Goal: Transaction & Acquisition: Purchase product/service

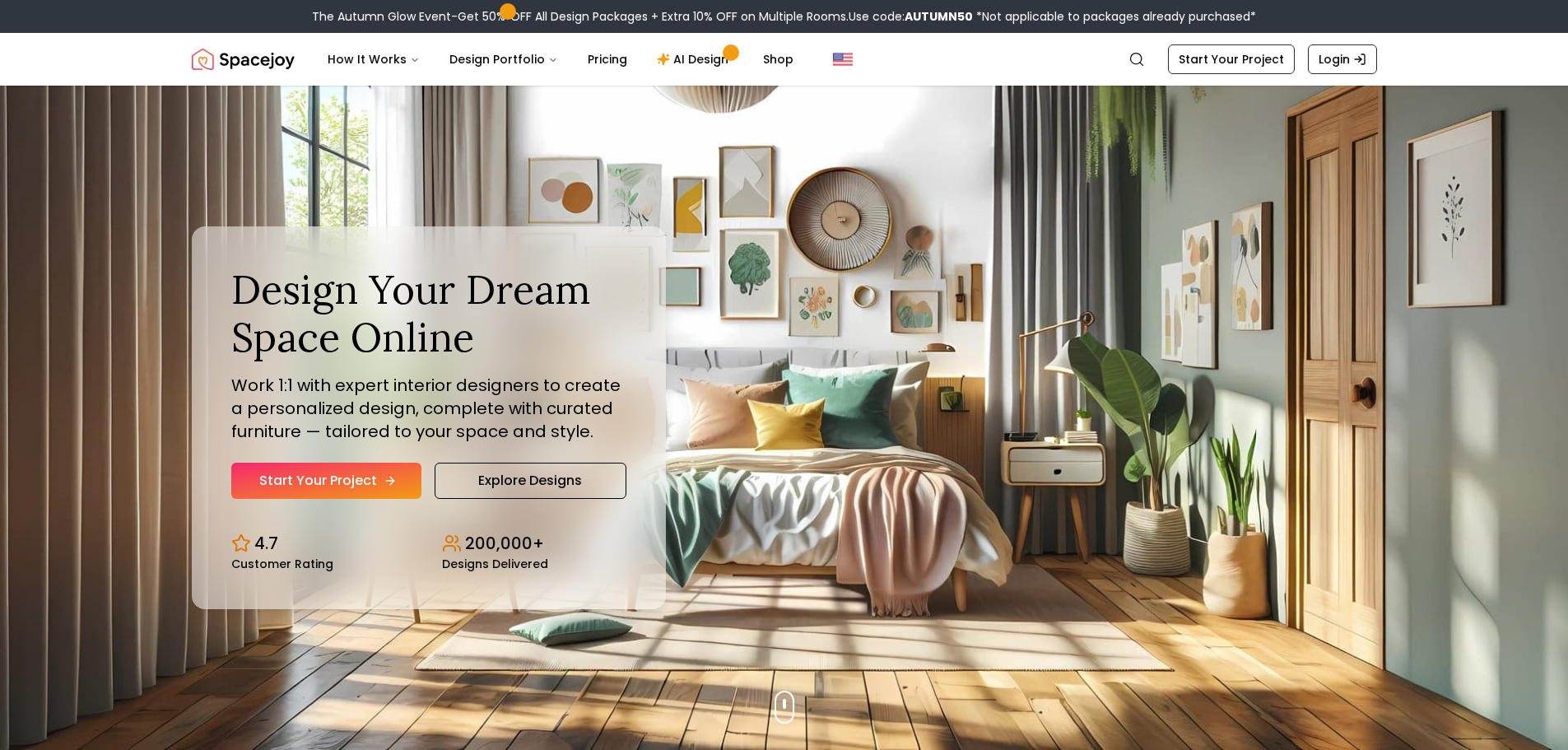
click at [375, 482] on link "Start Your Project" at bounding box center [327, 481] width 190 height 36
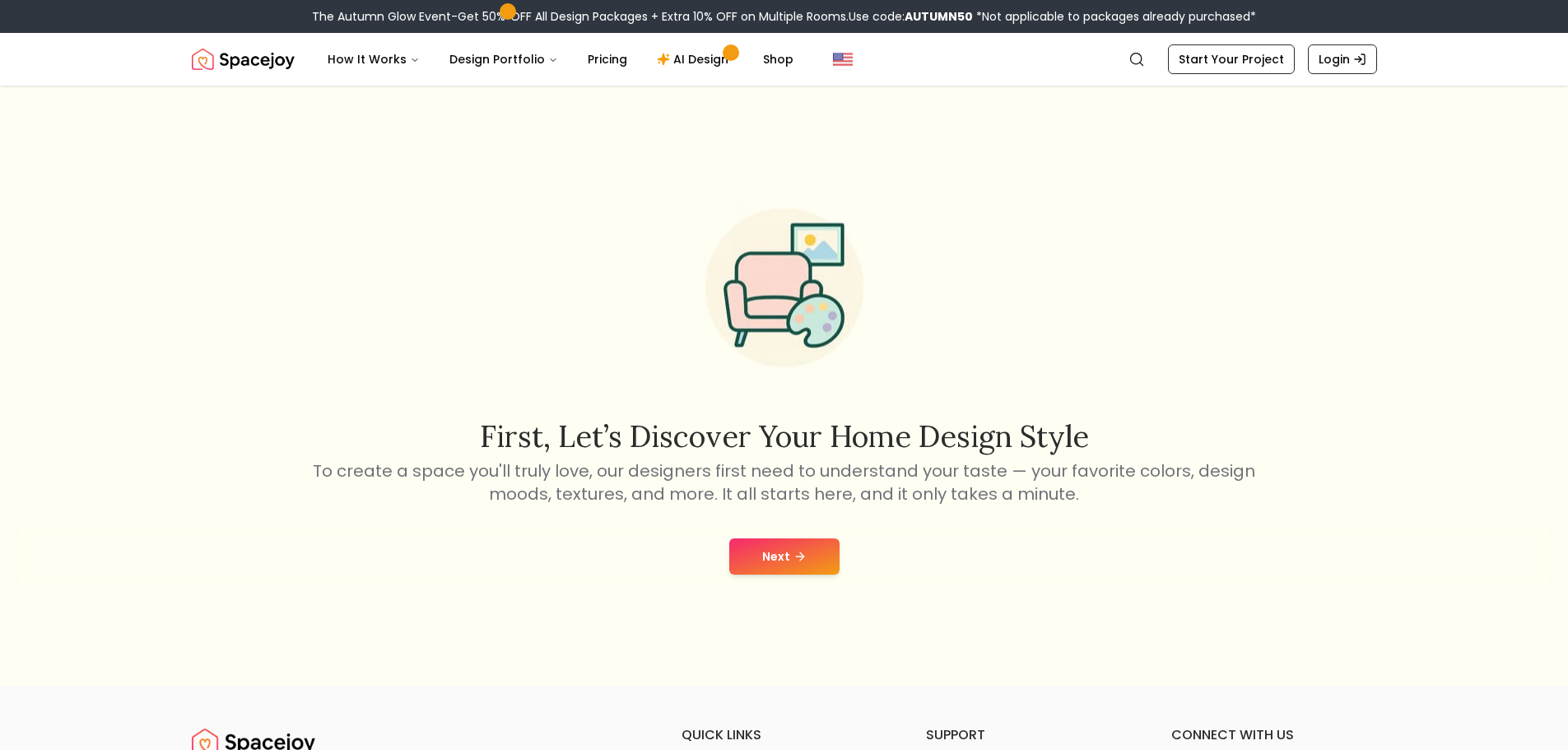
click at [772, 525] on div "First, let’s discover your home design style To create a space you'll truly lov…" at bounding box center [784, 385] width 1568 height 601
click at [777, 547] on button "Next" at bounding box center [785, 557] width 110 height 36
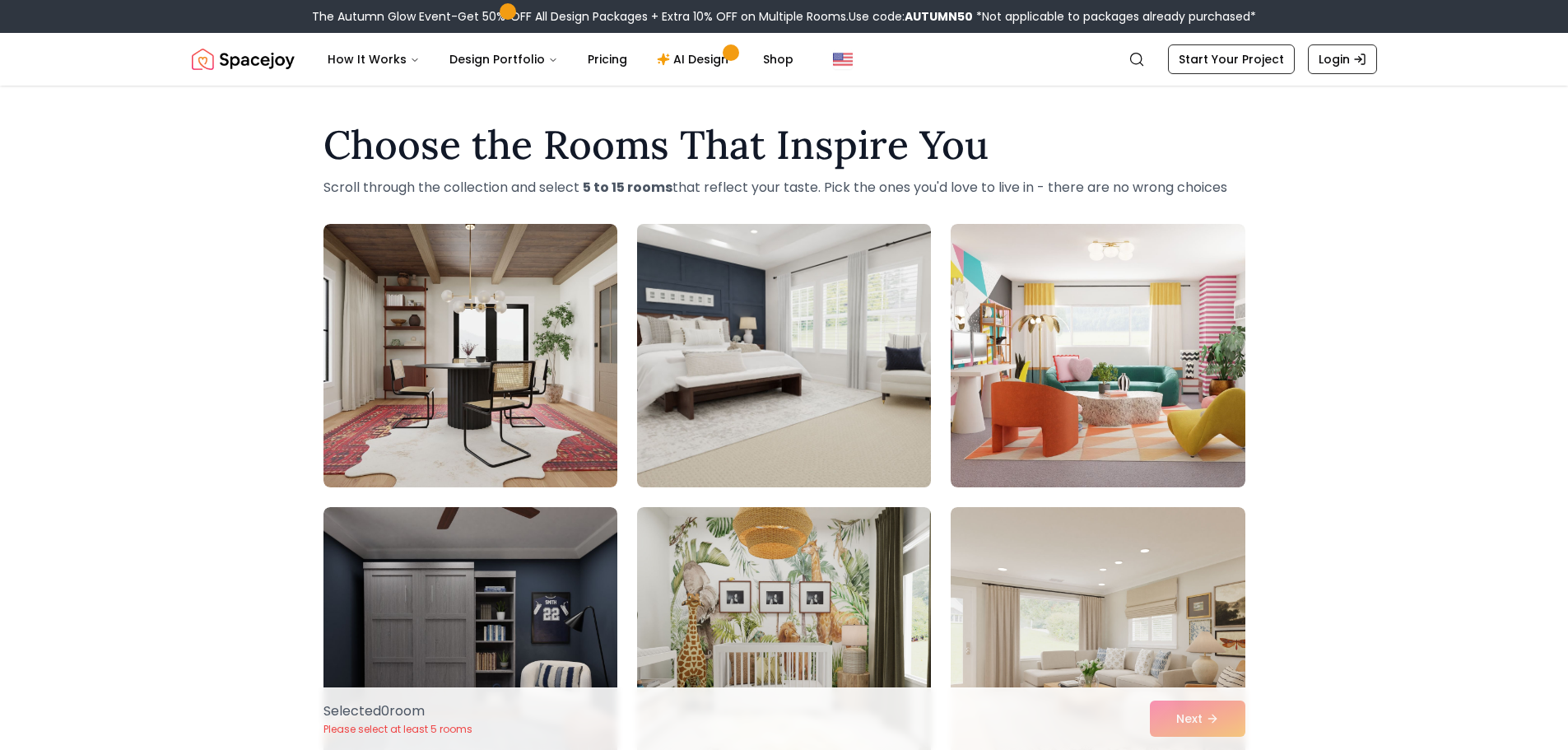
click at [768, 376] on img at bounding box center [784, 355] width 308 height 277
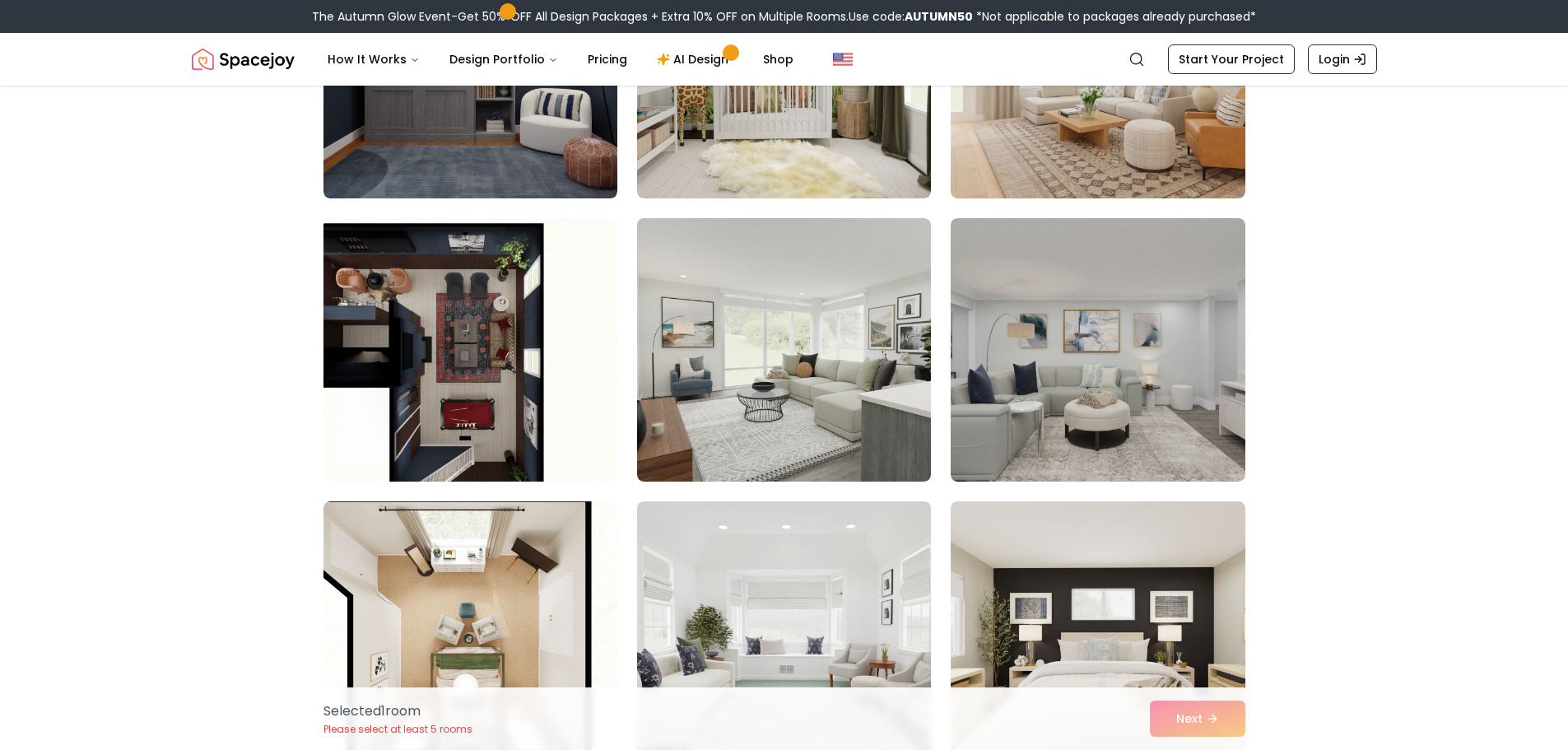
scroll to position [577, 0]
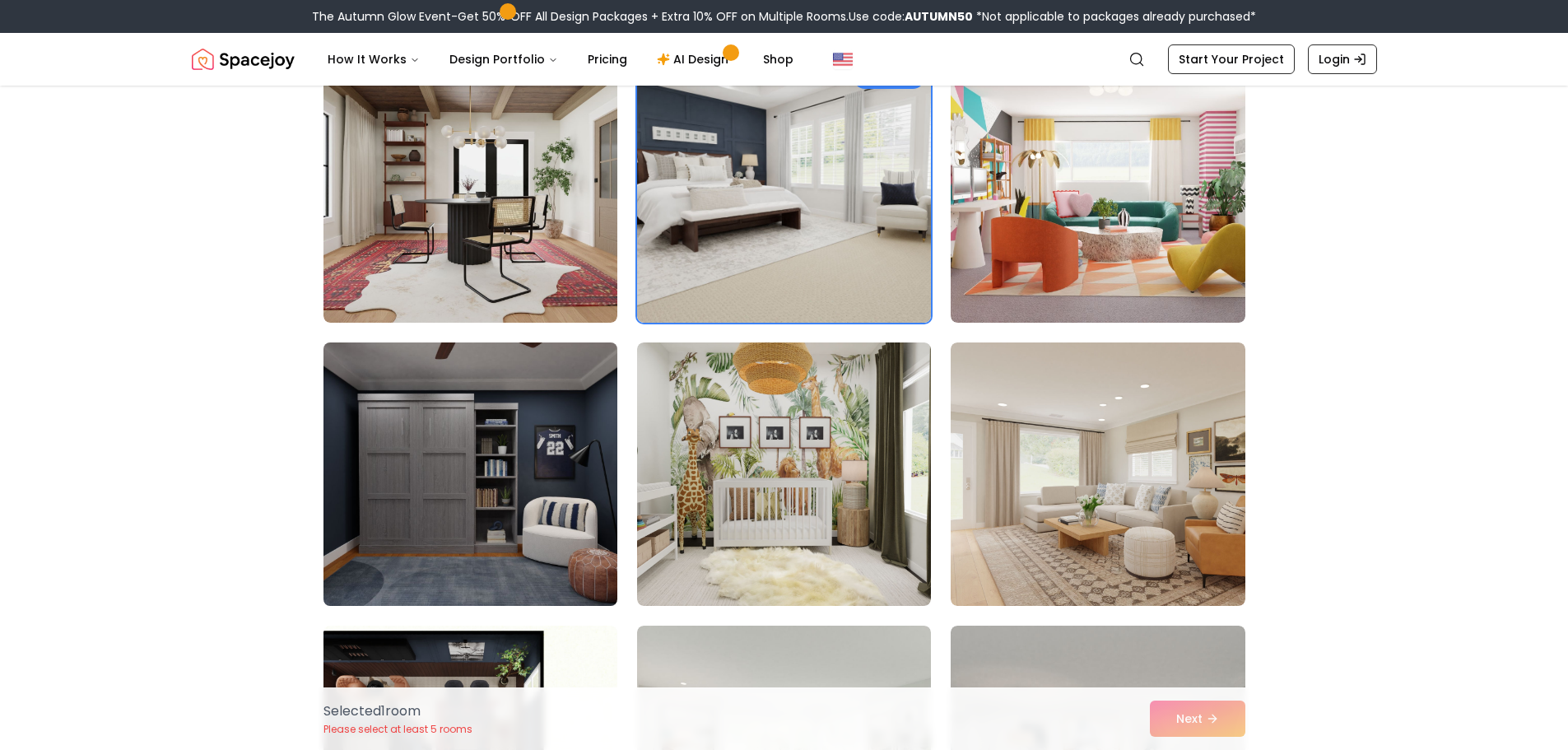
click at [549, 505] on img at bounding box center [470, 474] width 308 height 277
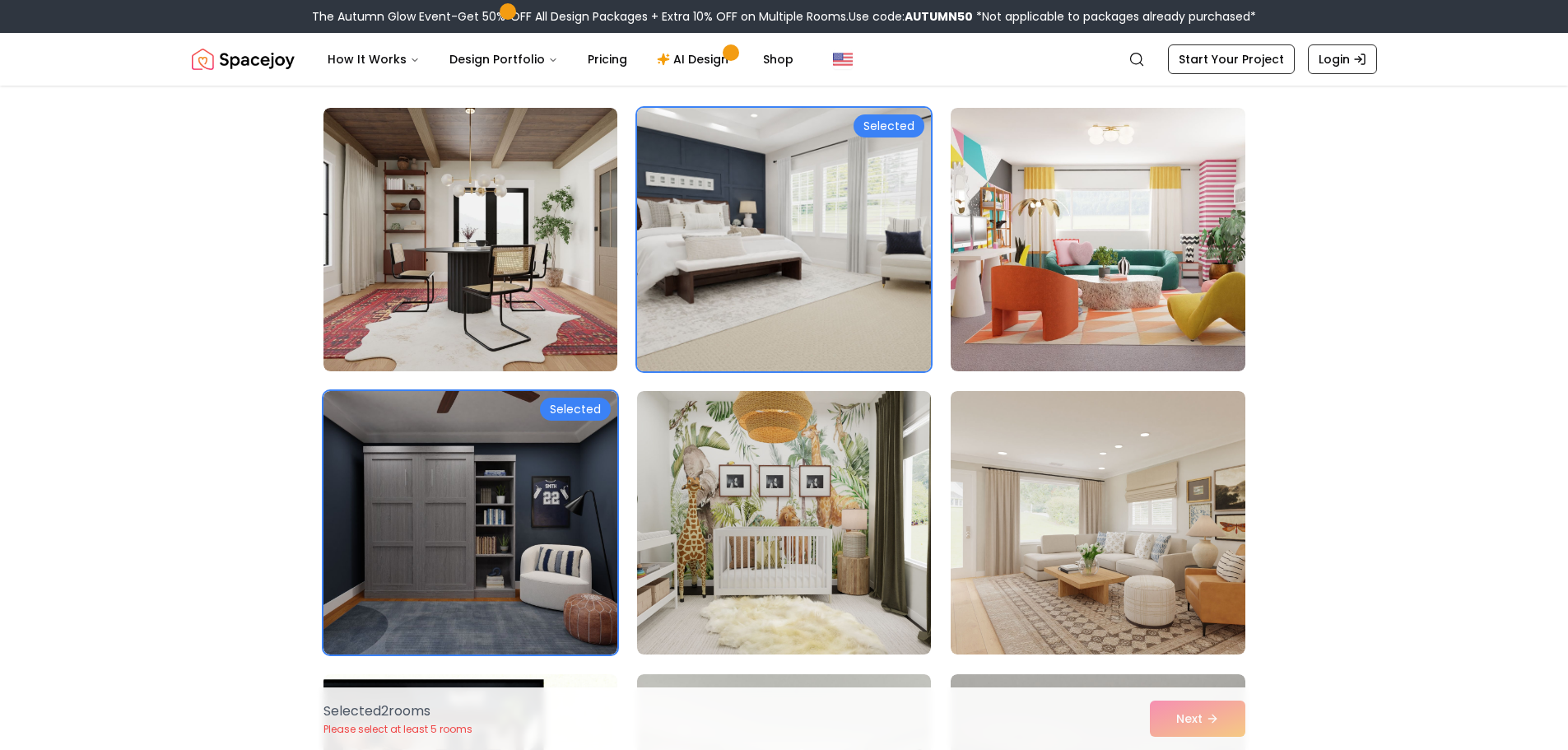
scroll to position [0, 0]
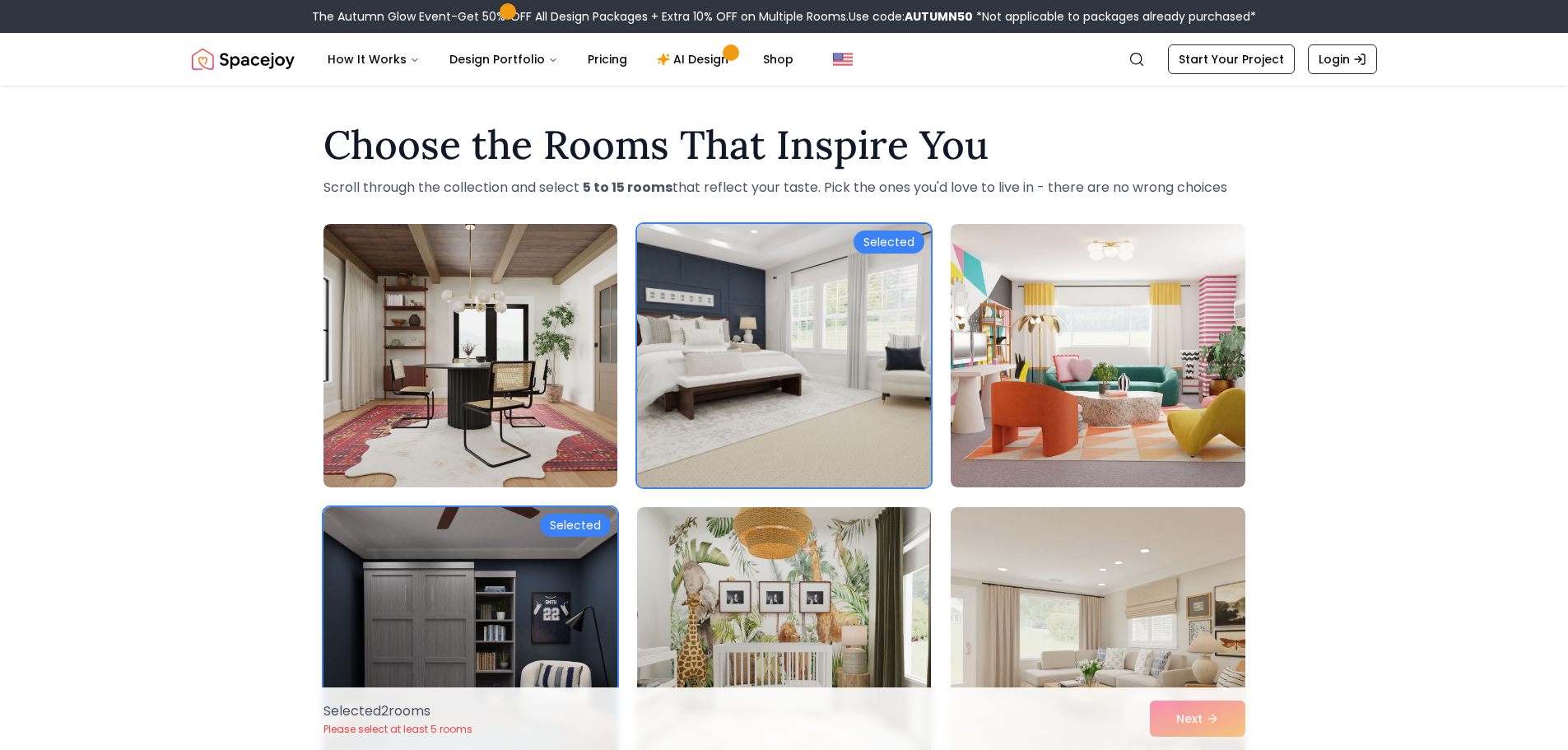
click at [737, 353] on img at bounding box center [784, 355] width 308 height 277
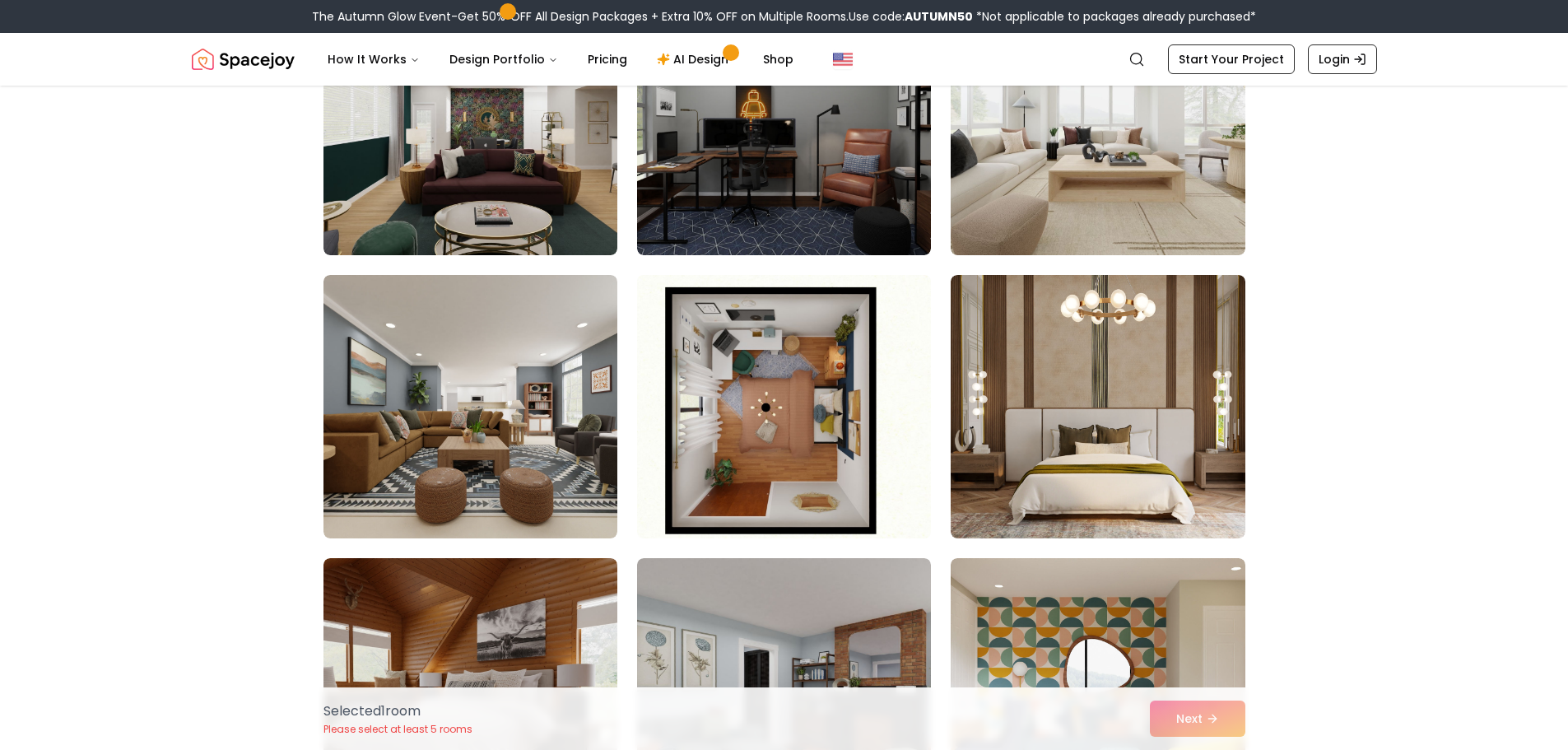
scroll to position [4201, 0]
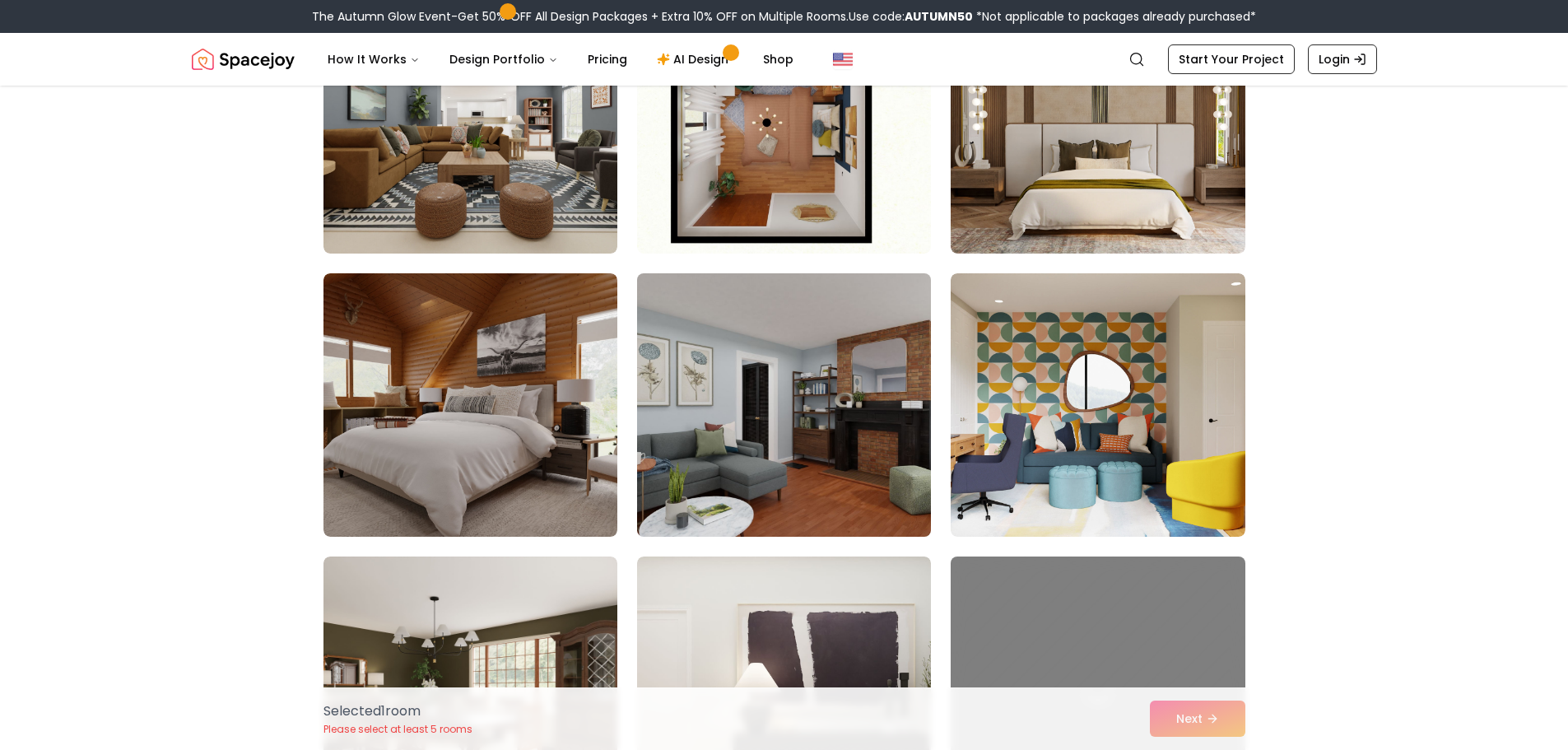
click at [796, 430] on img at bounding box center [784, 405] width 308 height 277
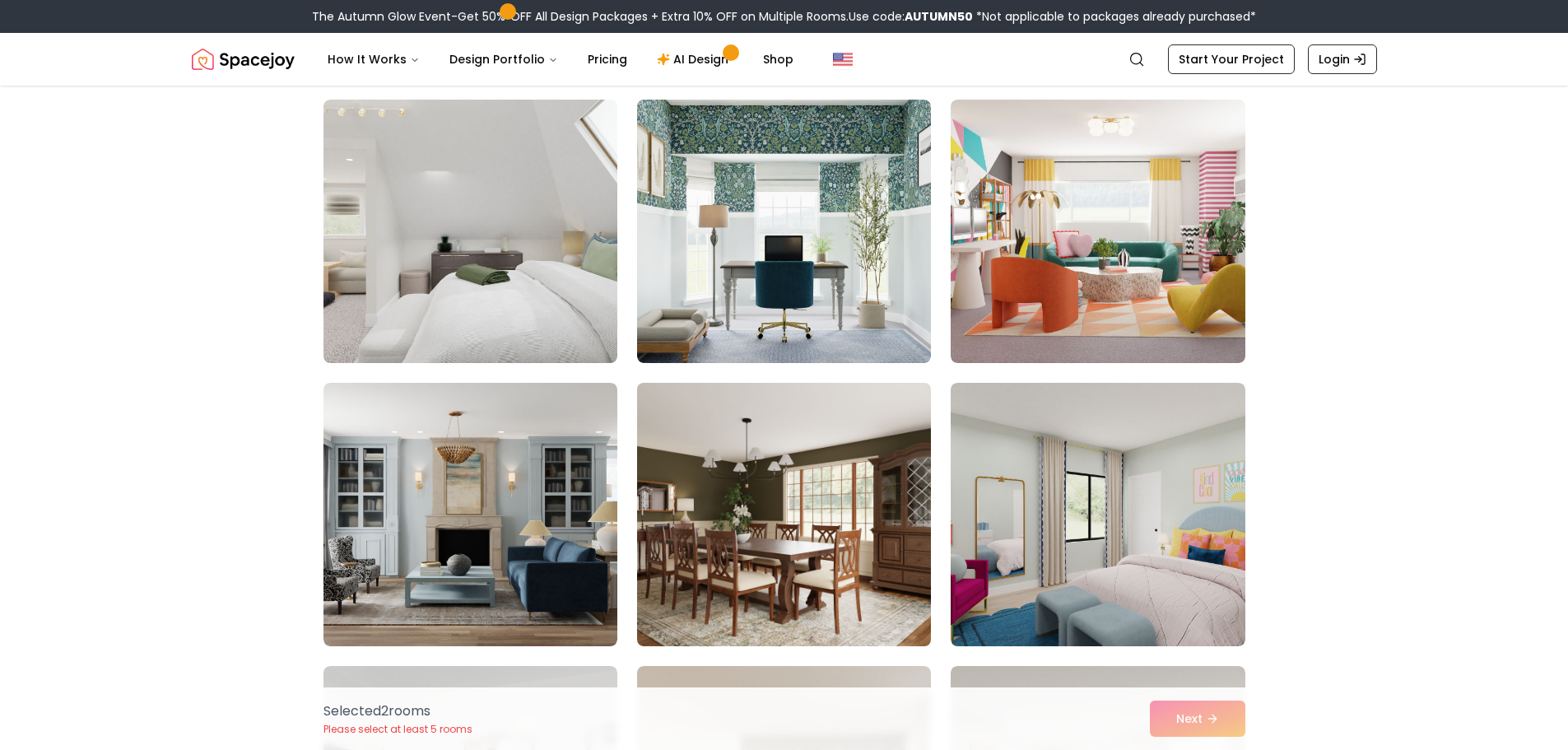
scroll to position [4942, 0]
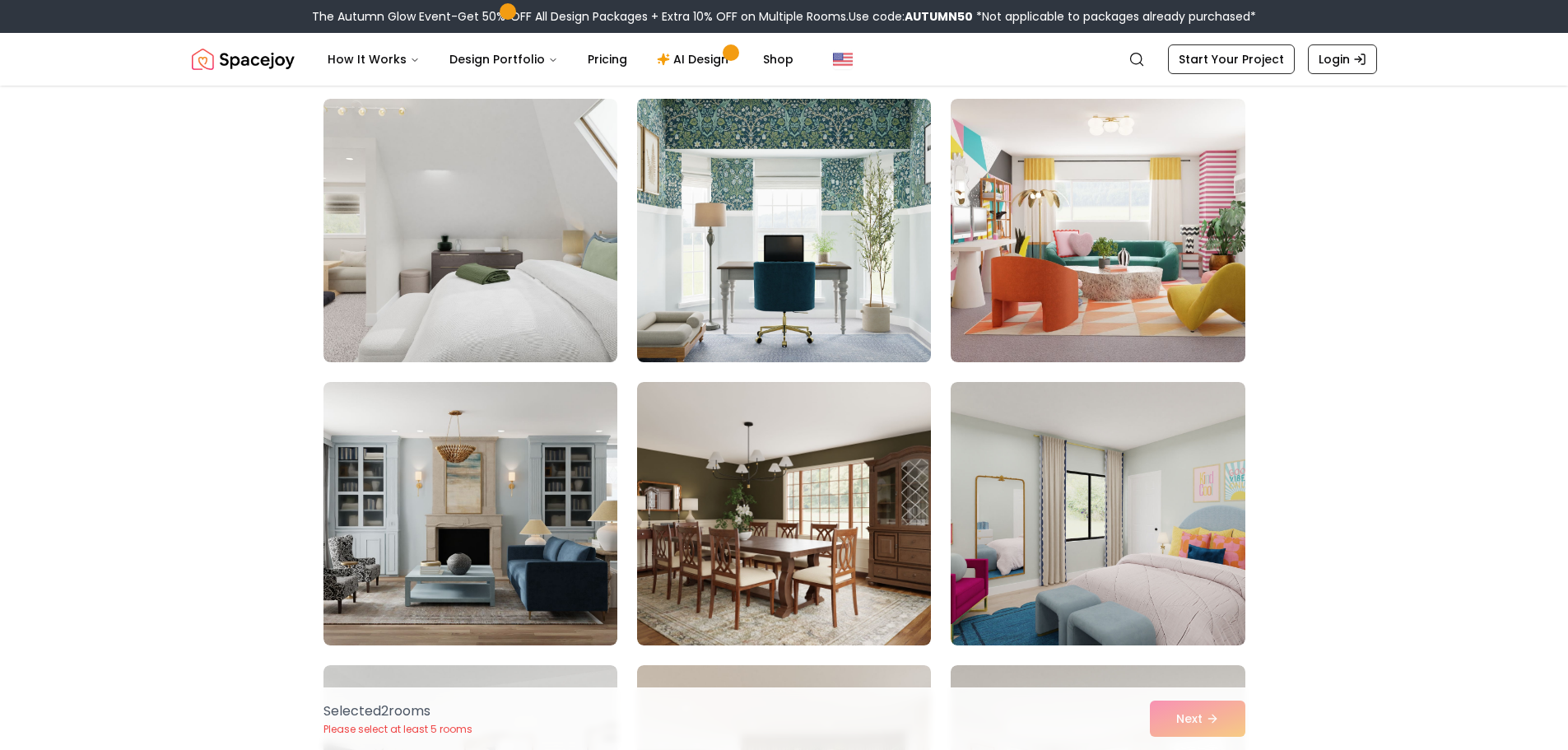
click at [822, 296] on img at bounding box center [784, 230] width 308 height 277
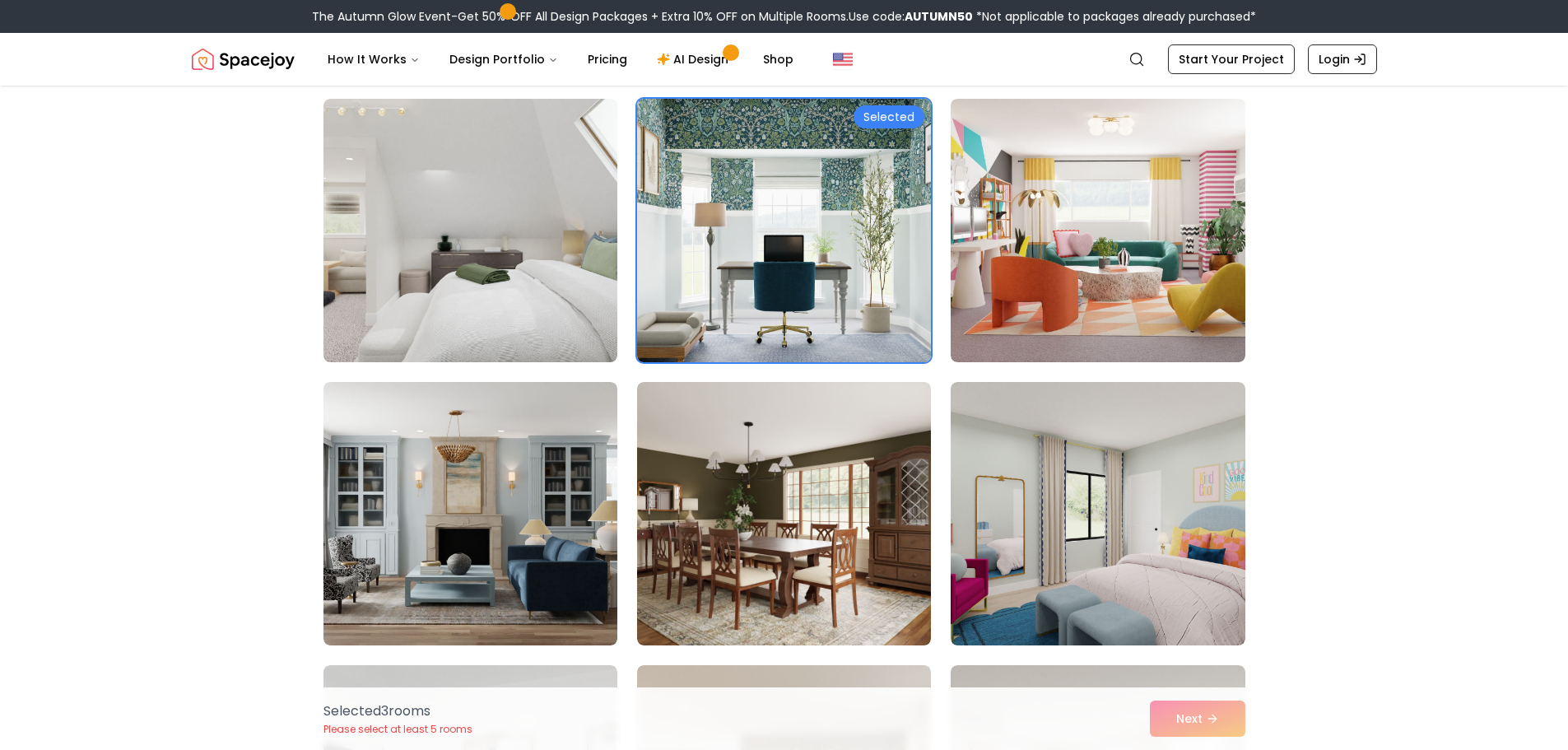
click at [827, 272] on img at bounding box center [784, 230] width 308 height 277
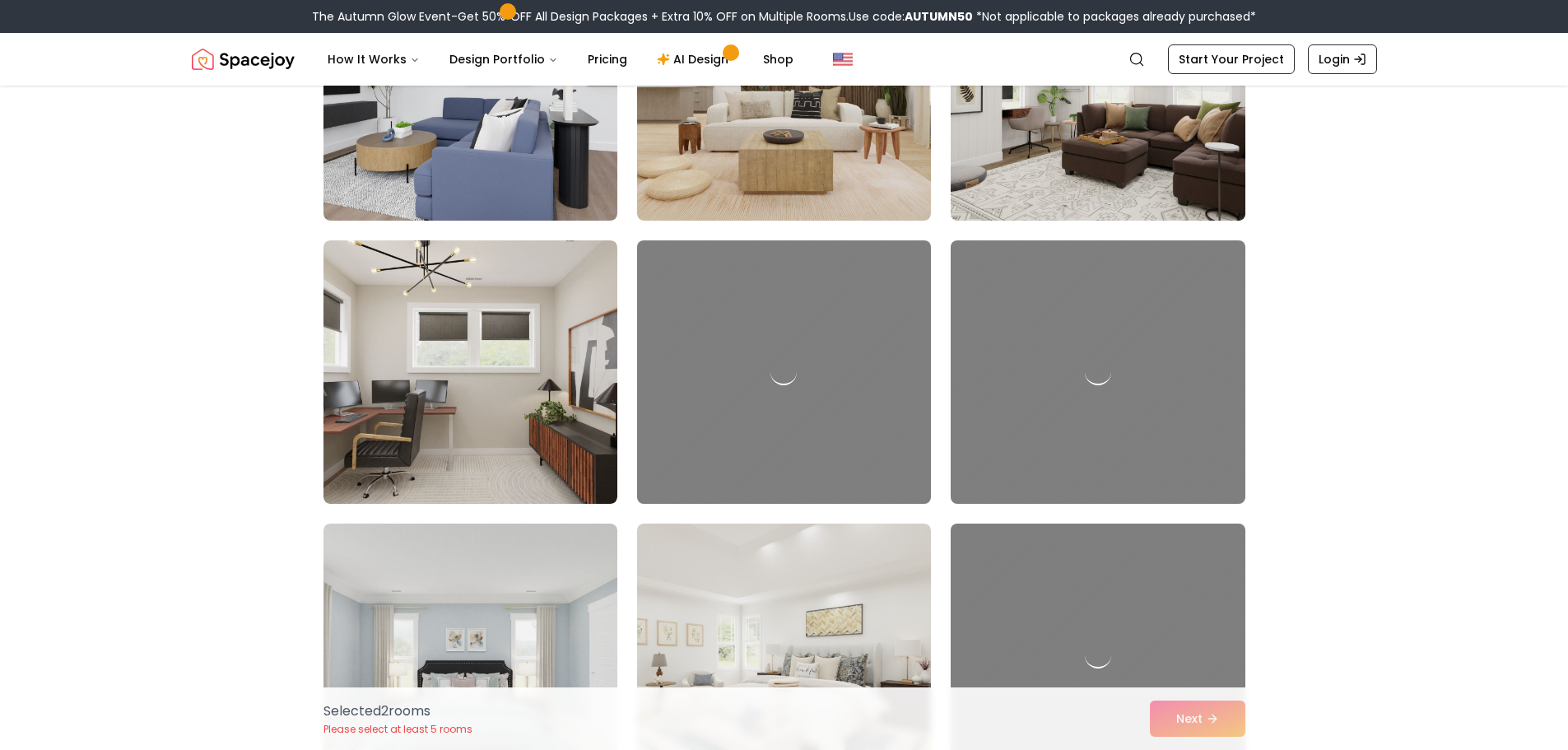
scroll to position [5684, 0]
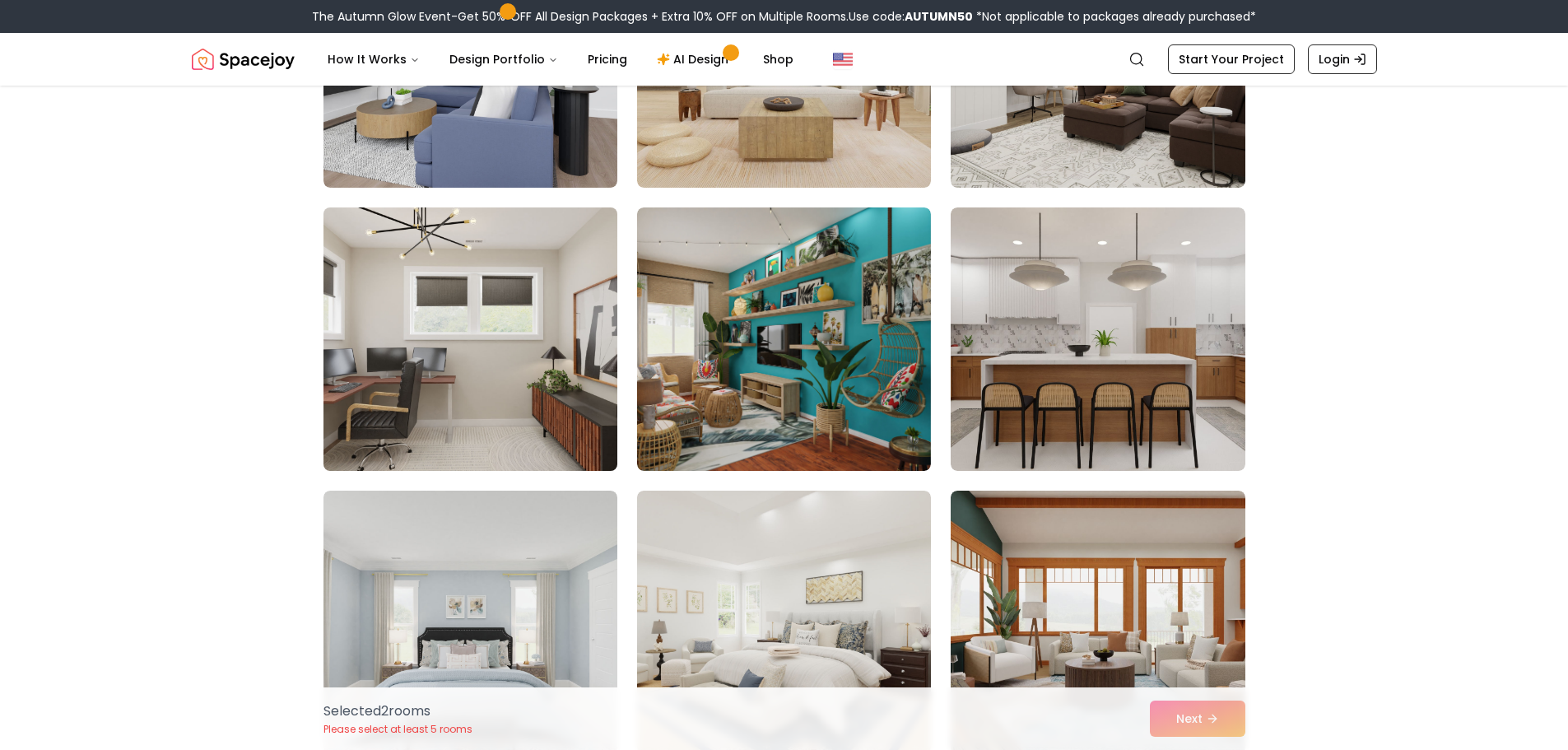
click at [531, 323] on img at bounding box center [470, 339] width 308 height 277
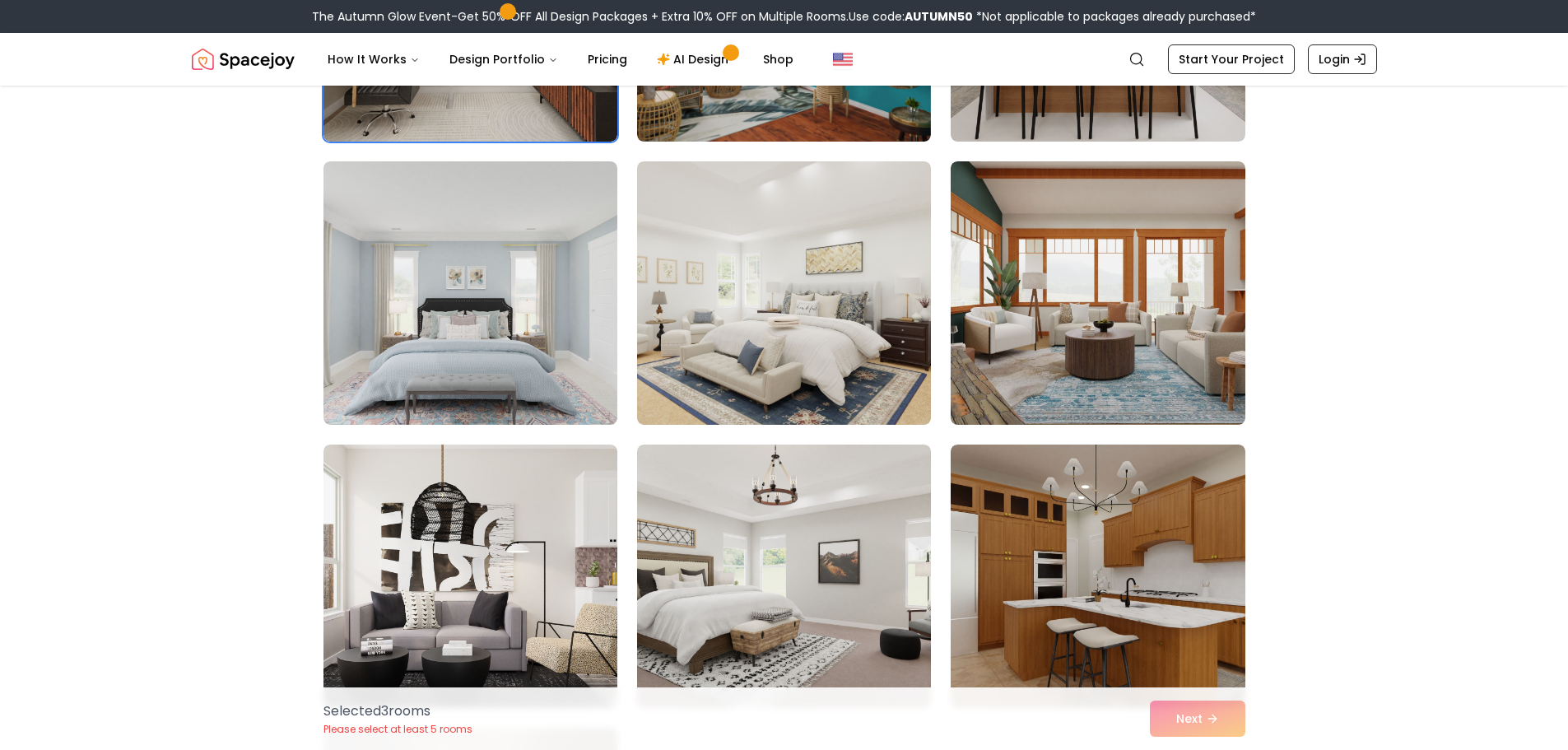
scroll to position [6425, 0]
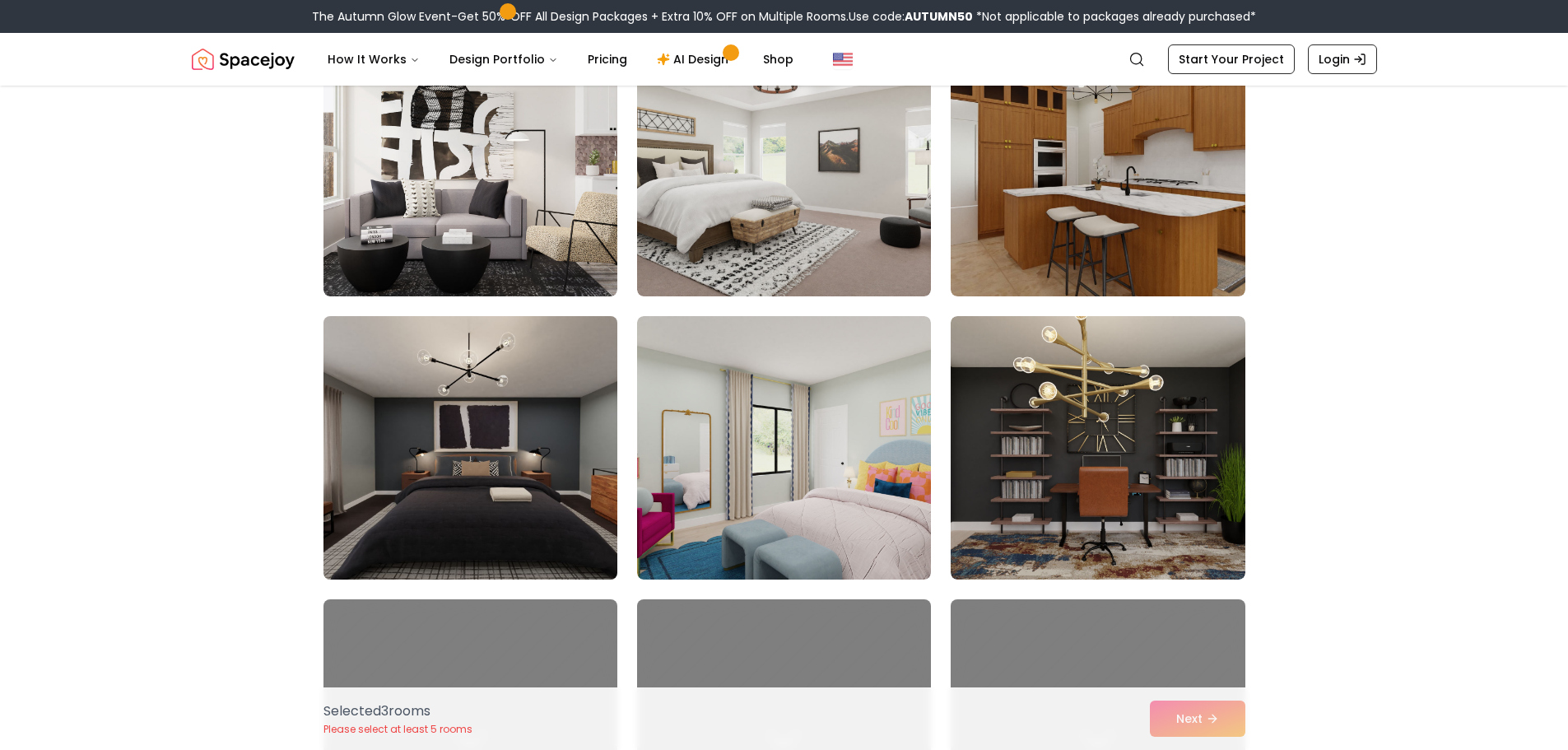
click at [528, 437] on img at bounding box center [470, 447] width 308 height 277
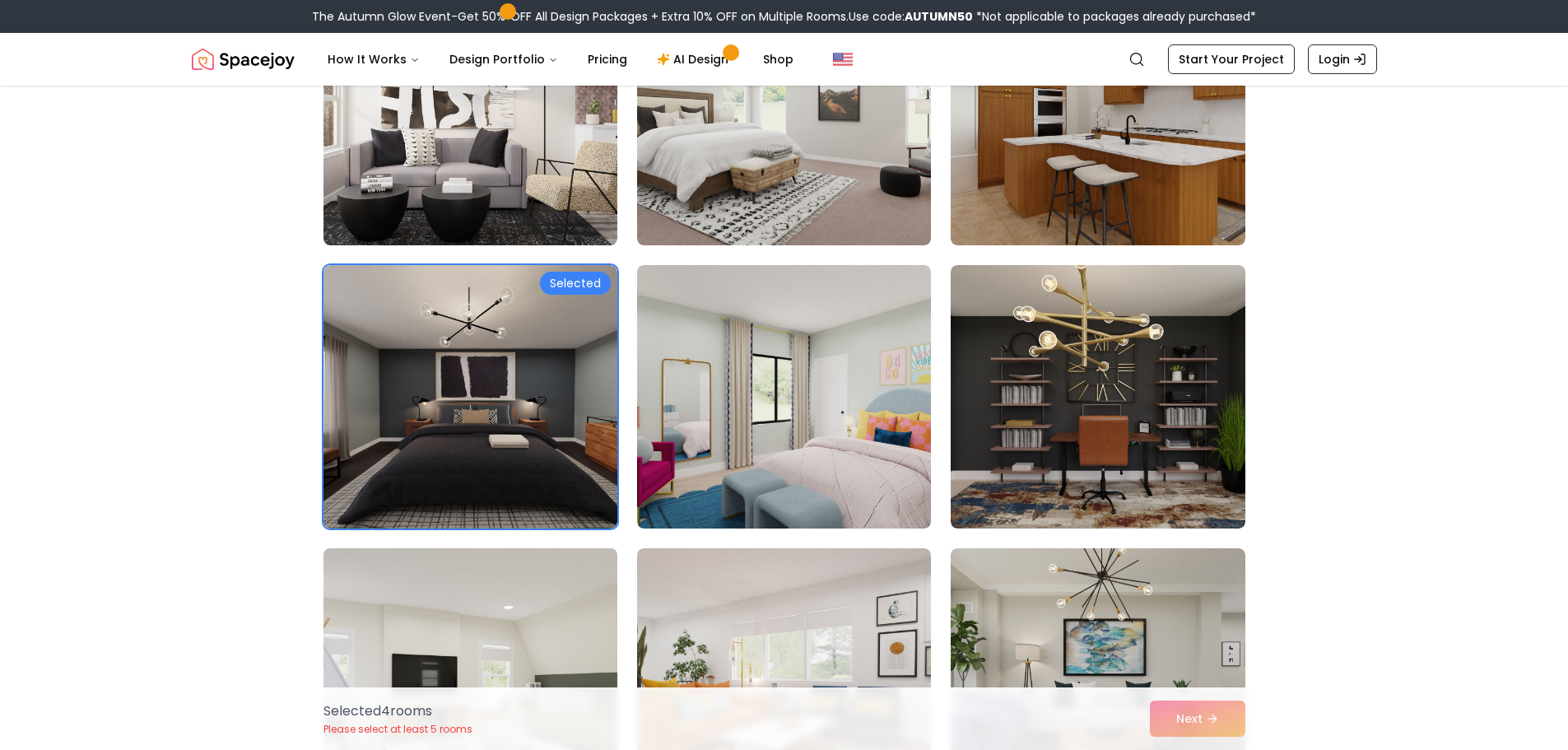
scroll to position [6672, 0]
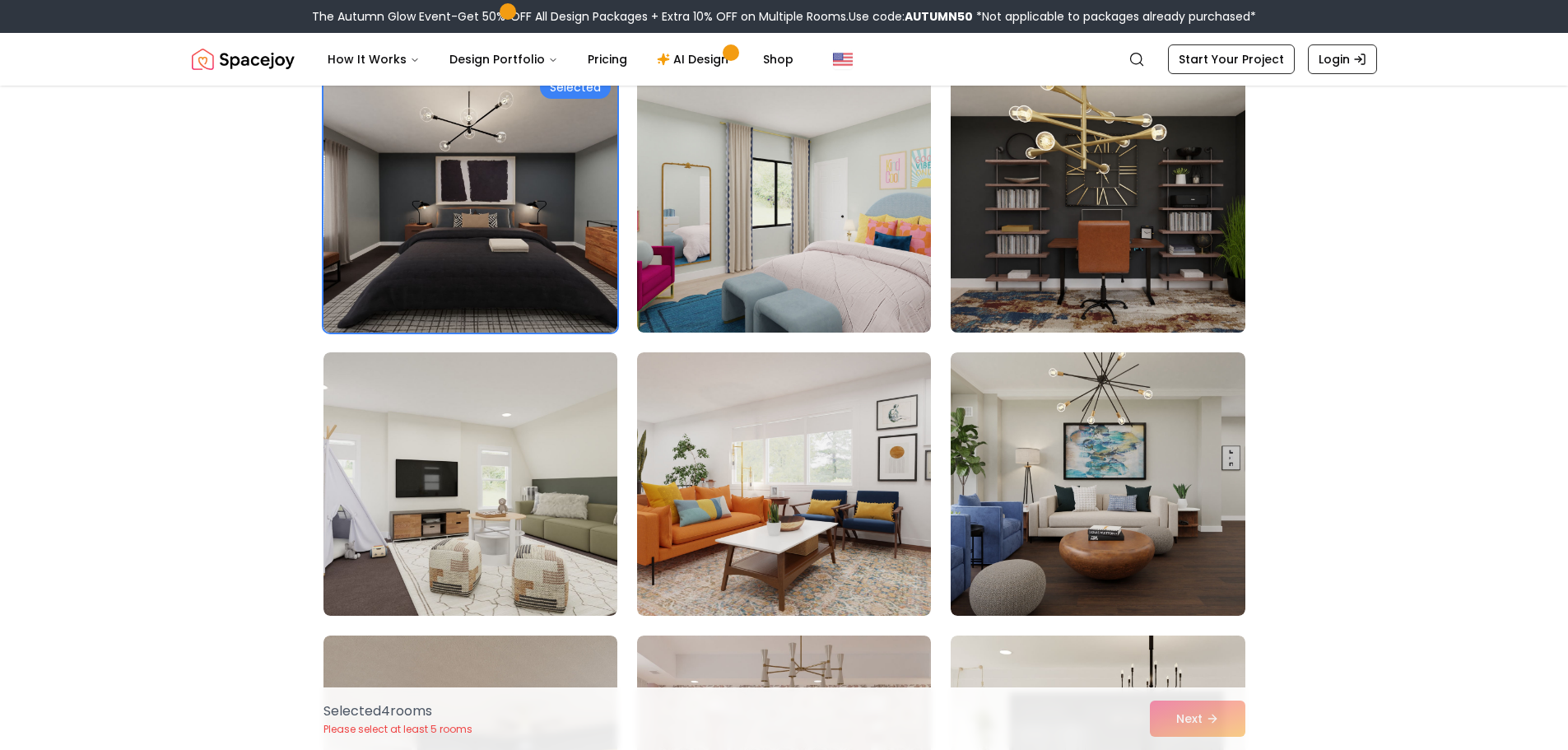
click at [1064, 229] on img at bounding box center [1098, 201] width 308 height 277
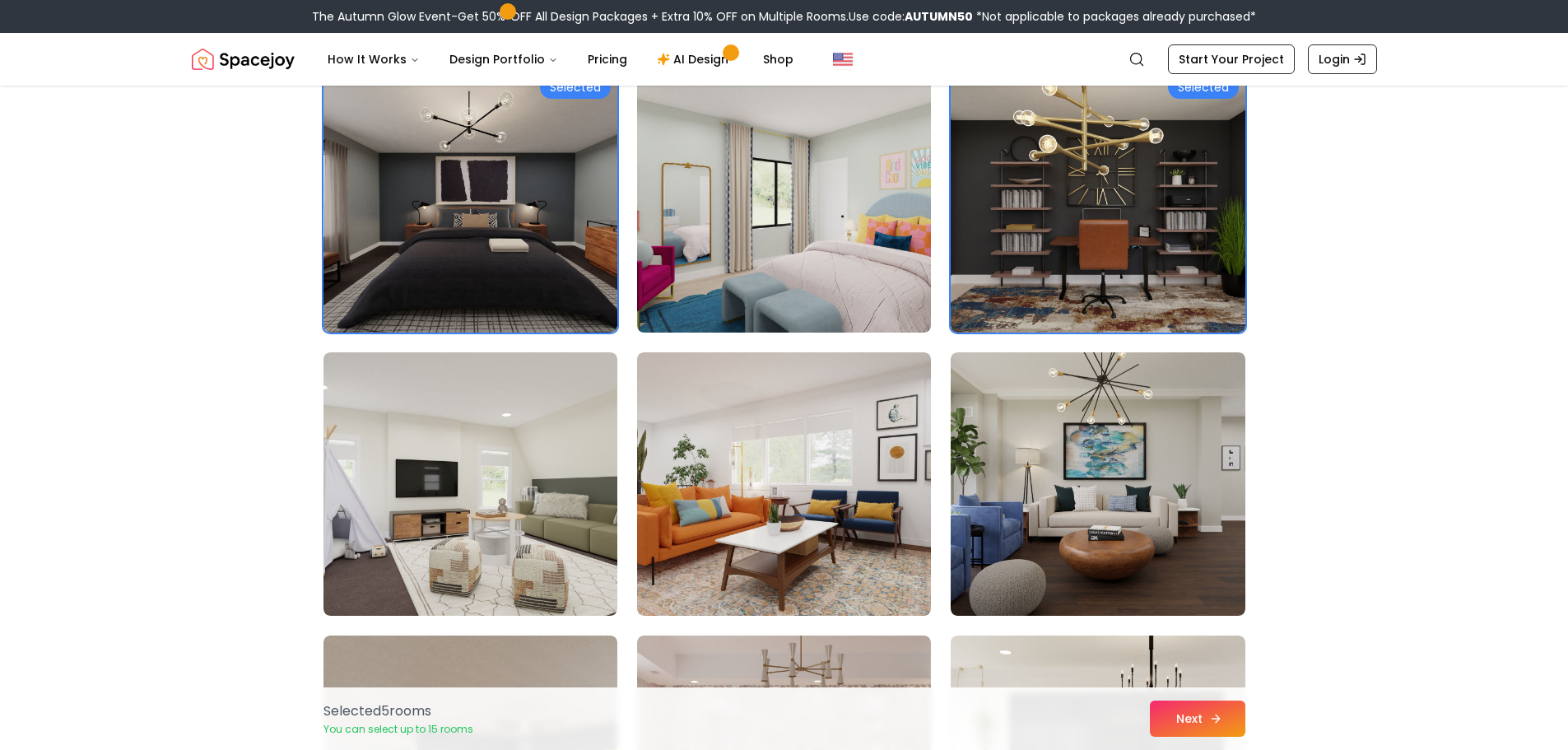
click at [1213, 715] on icon at bounding box center [1216, 719] width 13 height 13
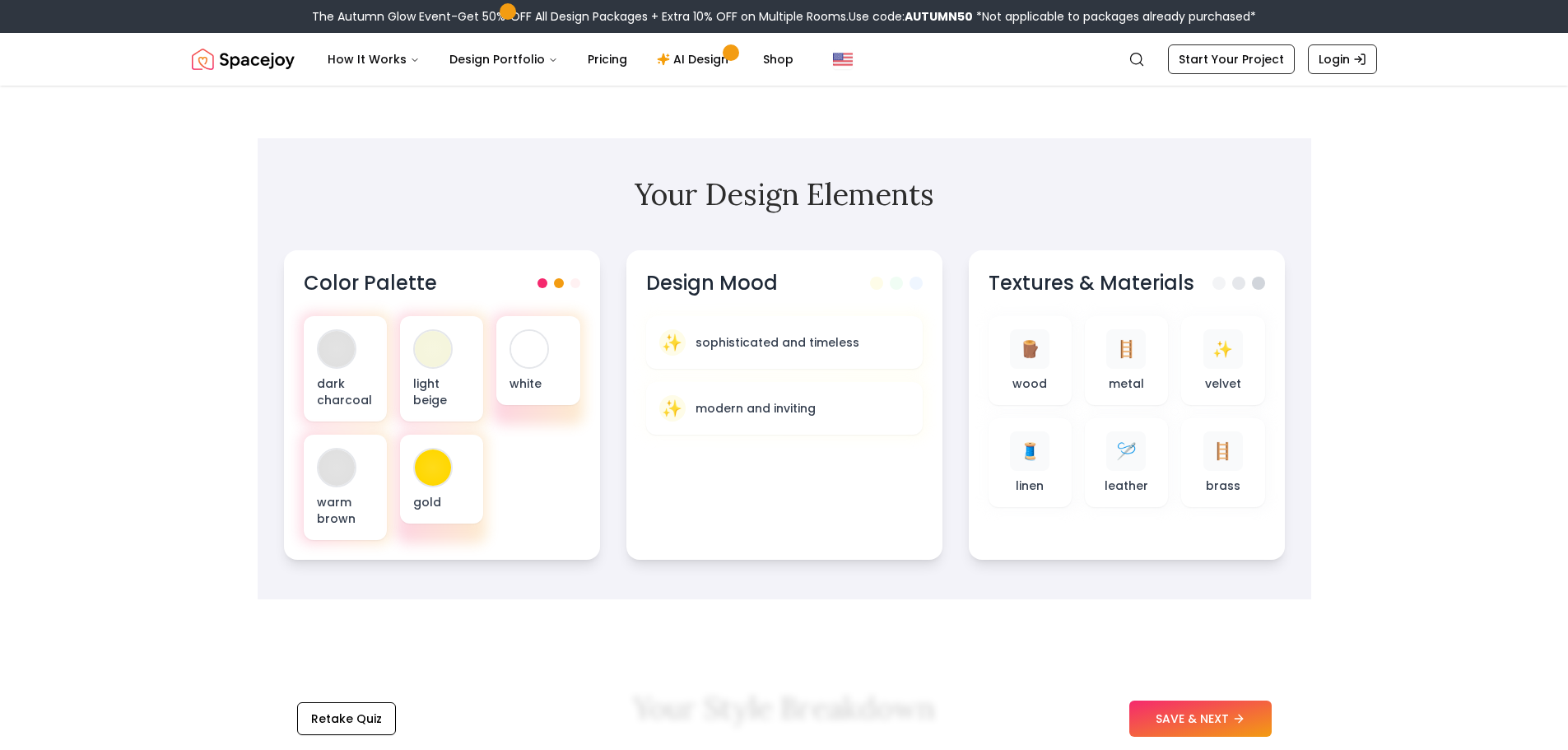
scroll to position [247, 0]
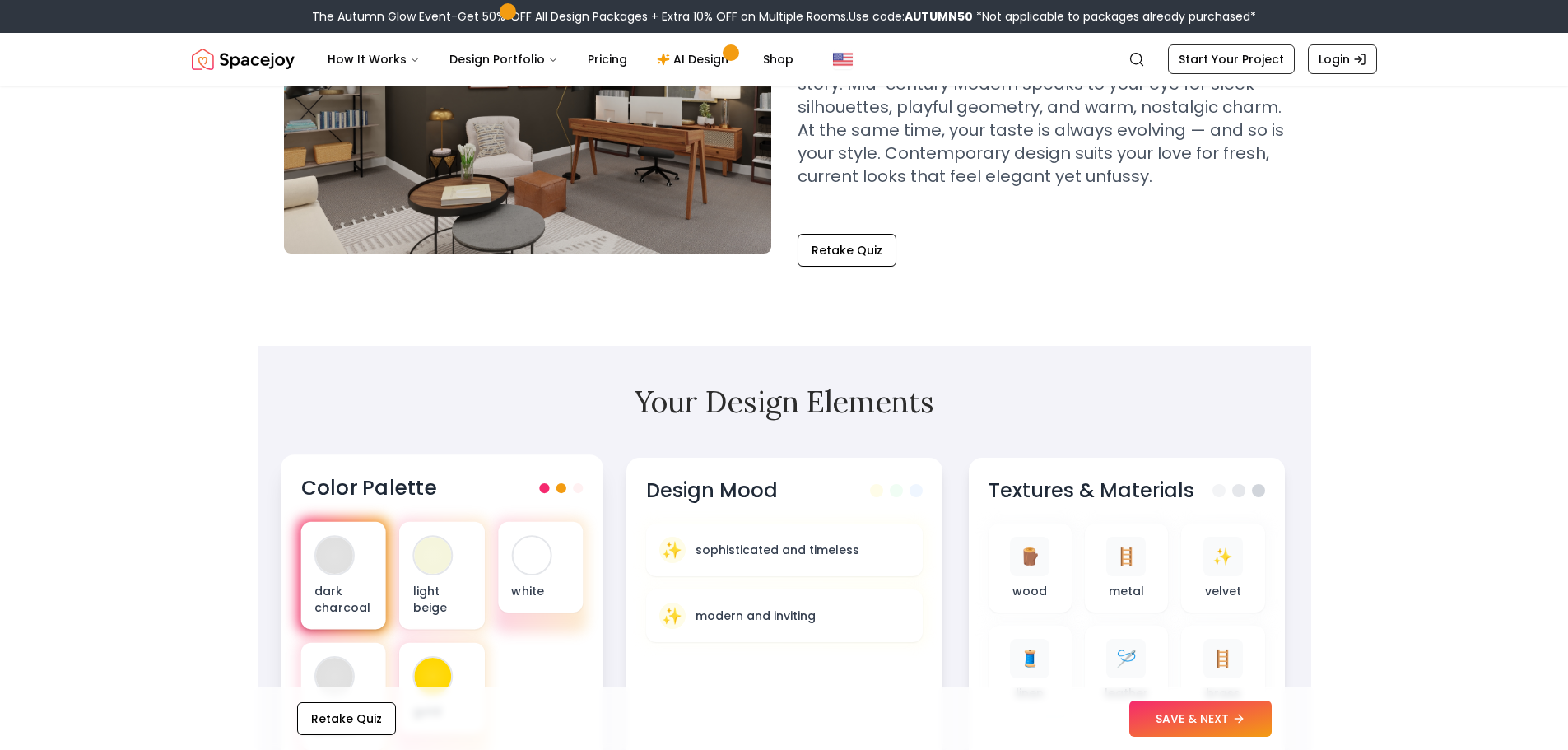
click at [353, 579] on div "dark charcoal" at bounding box center [343, 576] width 84 height 108
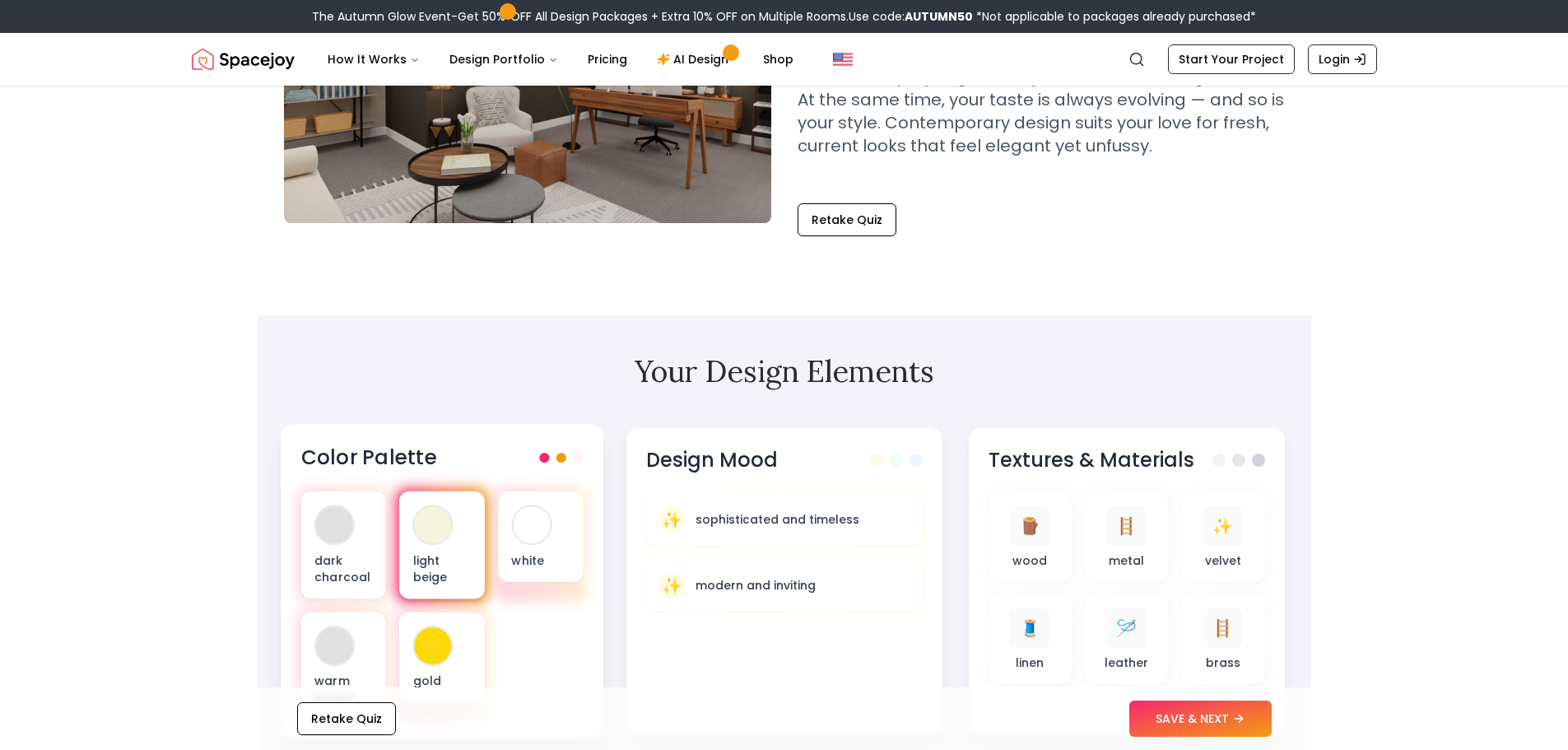
scroll to position [329, 0]
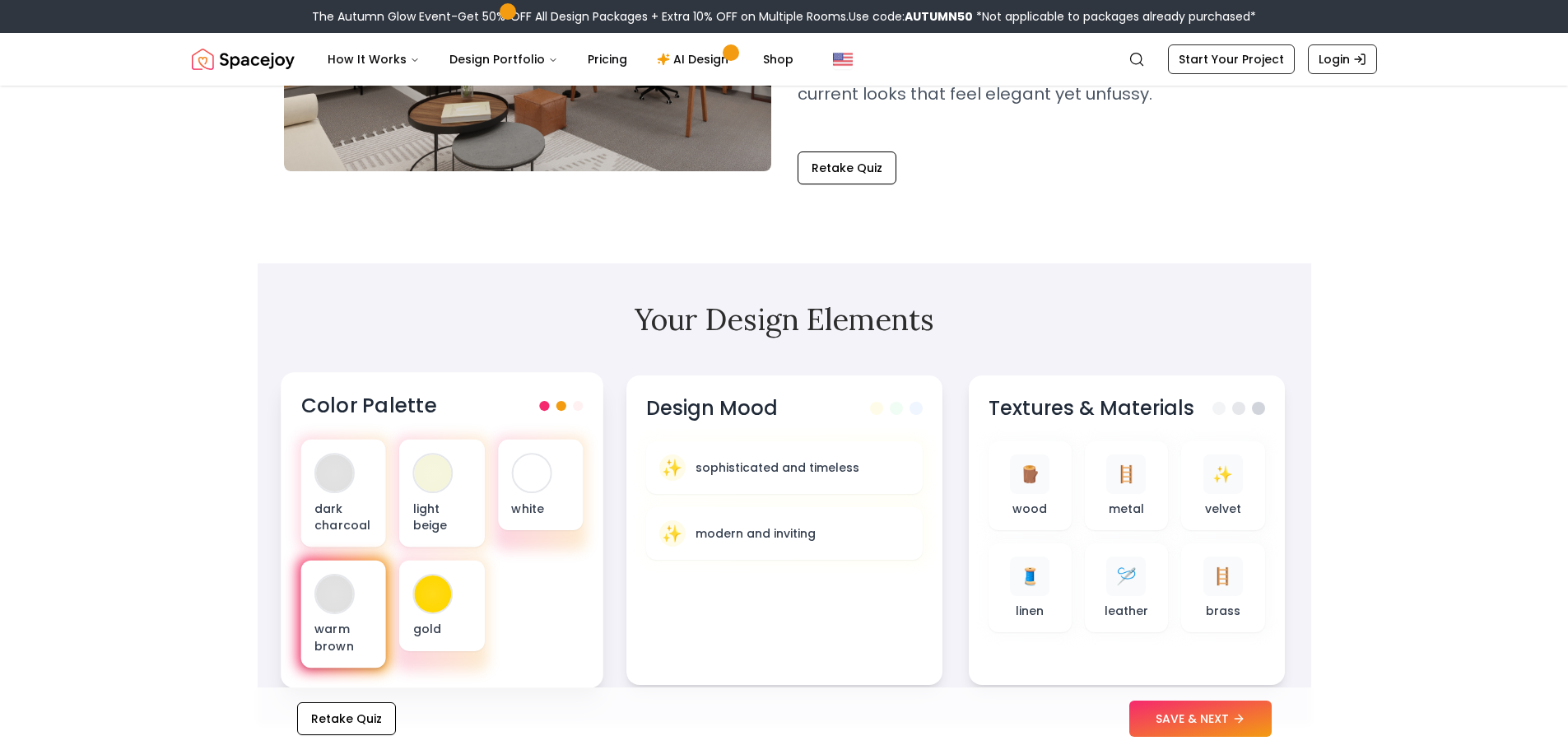
click at [358, 597] on div "warm brown" at bounding box center [343, 615] width 84 height 108
click at [364, 599] on div "warm brown" at bounding box center [343, 615] width 84 height 108
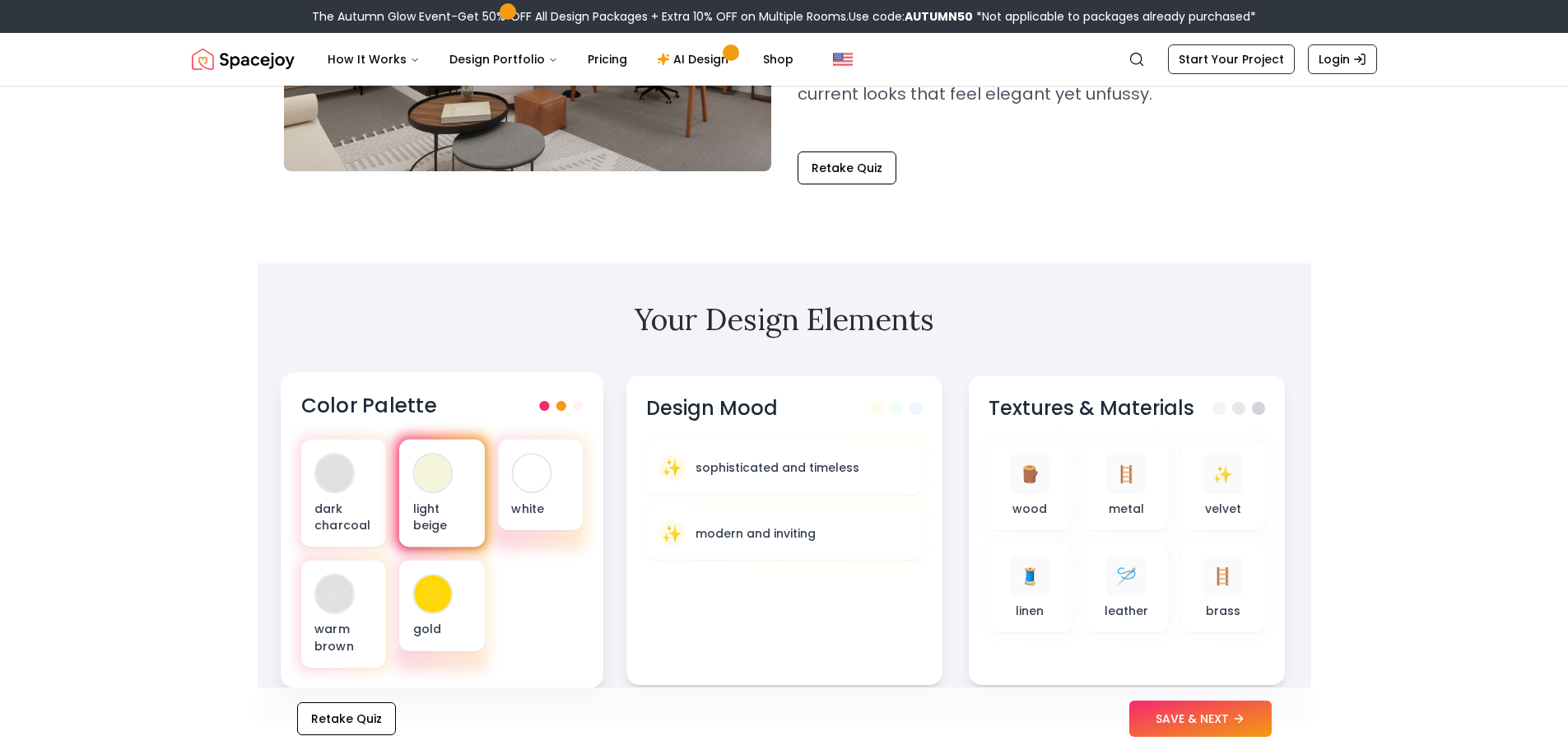
click at [453, 523] on p "light beige" at bounding box center [442, 516] width 59 height 34
click at [1215, 722] on button "SAVE & NEXT" at bounding box center [1200, 719] width 142 height 36
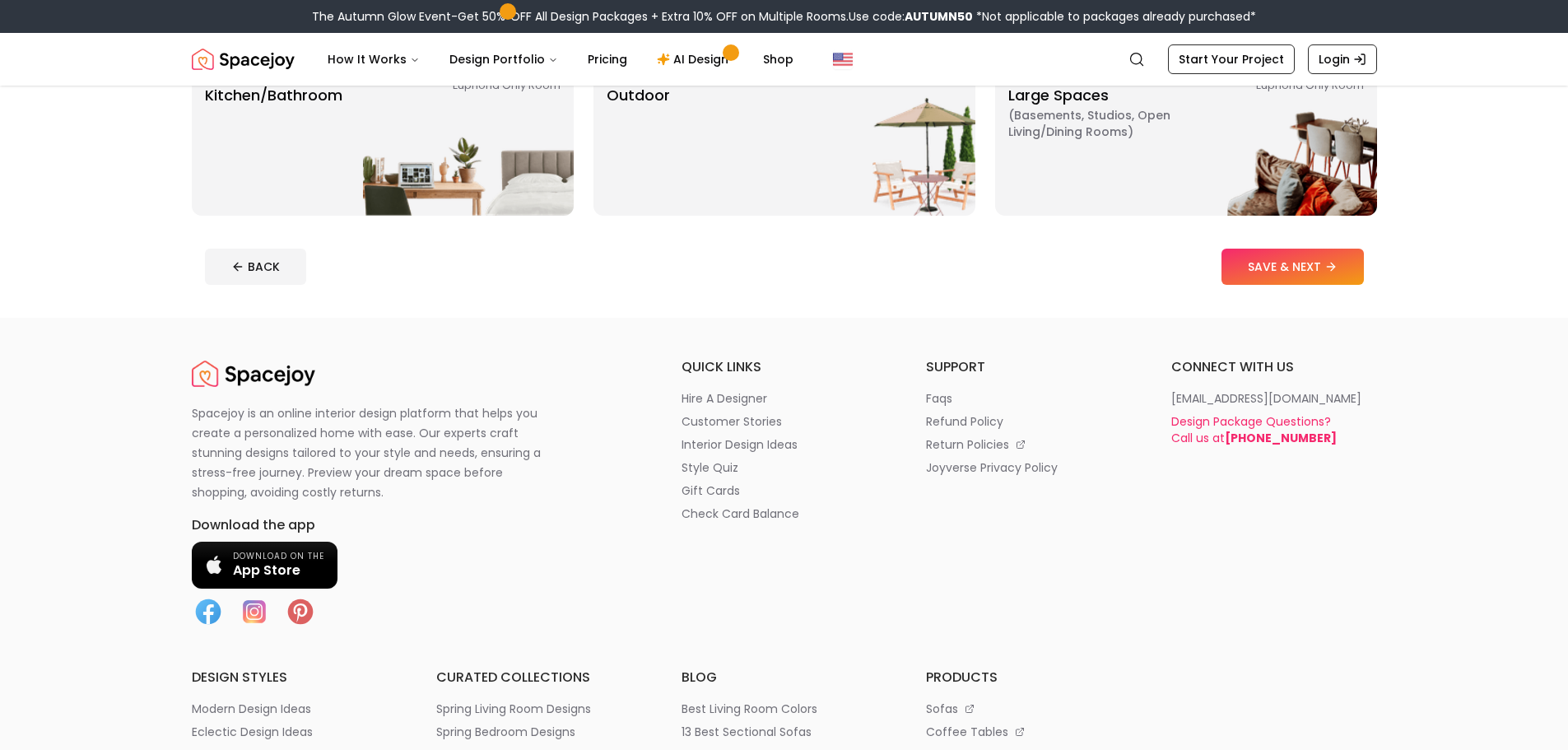
scroll to position [33, 0]
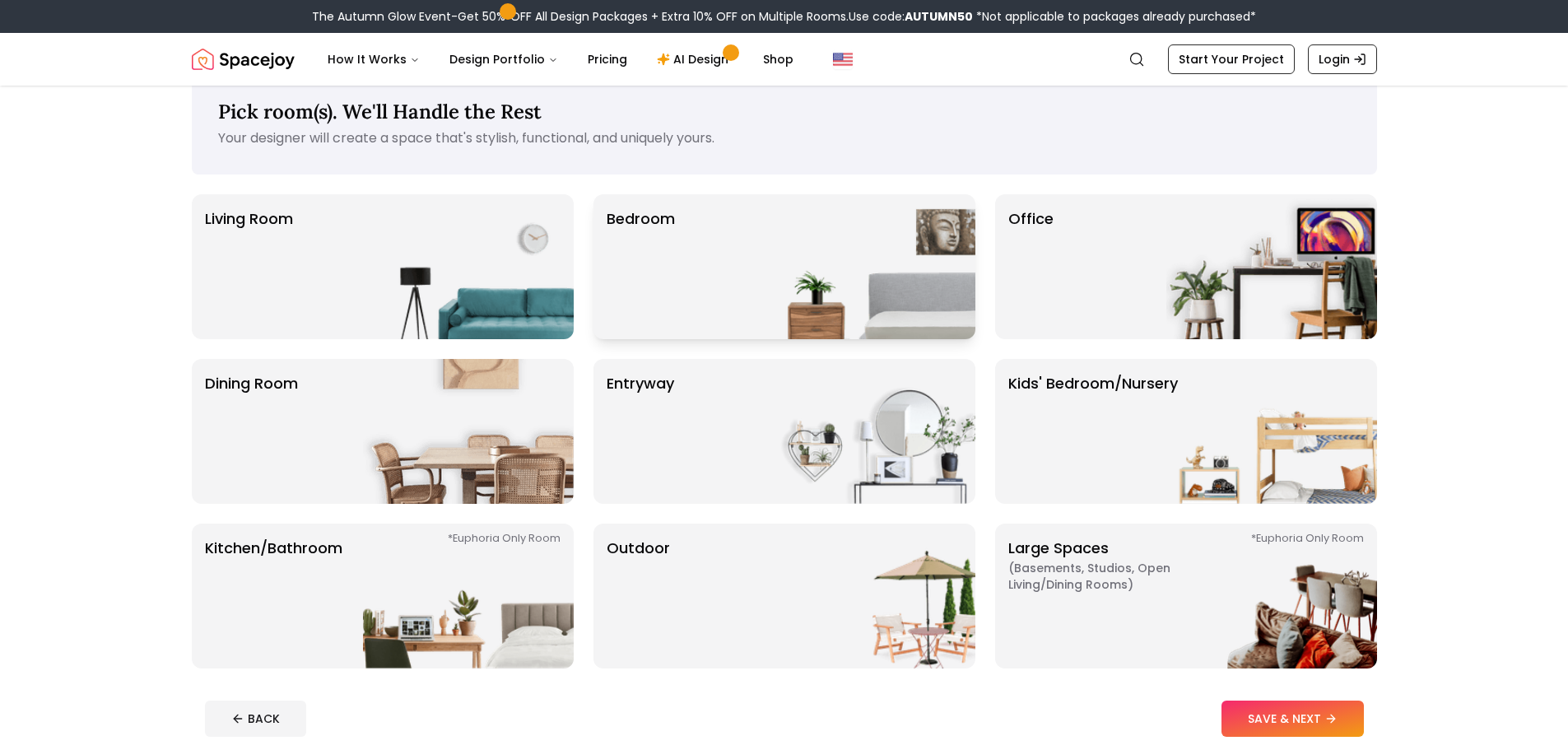
click at [706, 293] on div "Bedroom" at bounding box center [784, 267] width 382 height 145
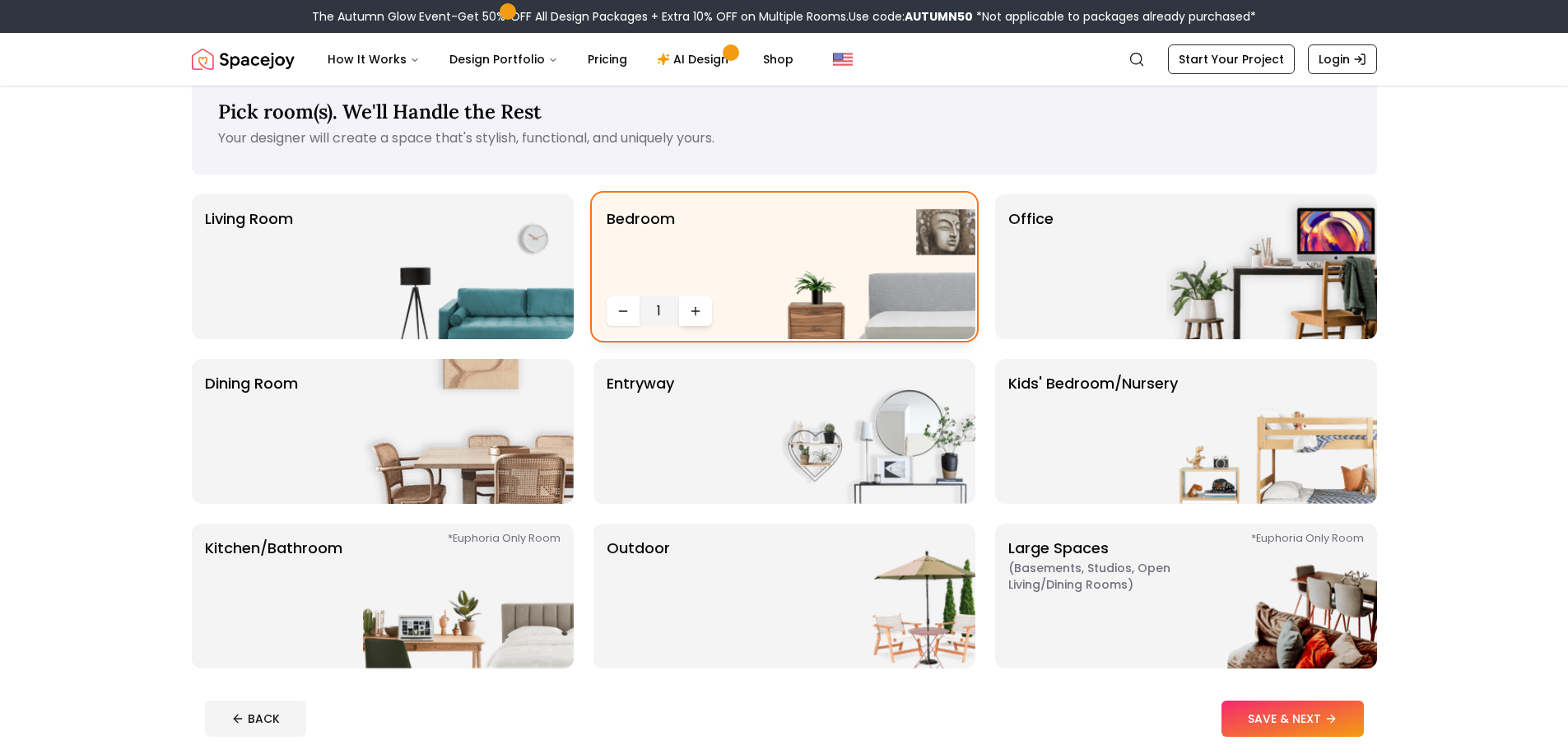
click at [692, 311] on icon "Increase quantity" at bounding box center [695, 311] width 8 height 0
click at [626, 309] on icon "Decrease quantity" at bounding box center [623, 311] width 13 height 13
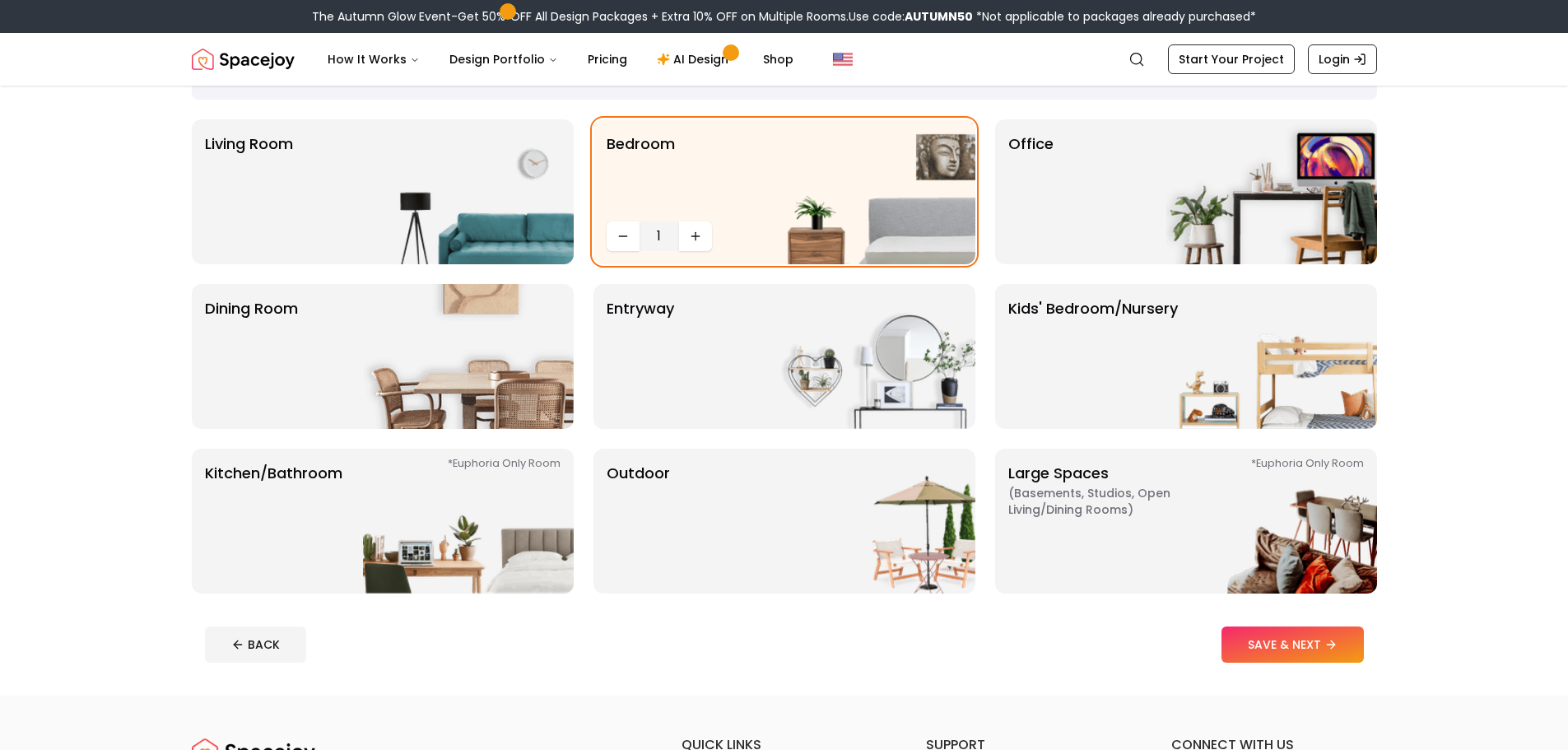
scroll to position [329, 0]
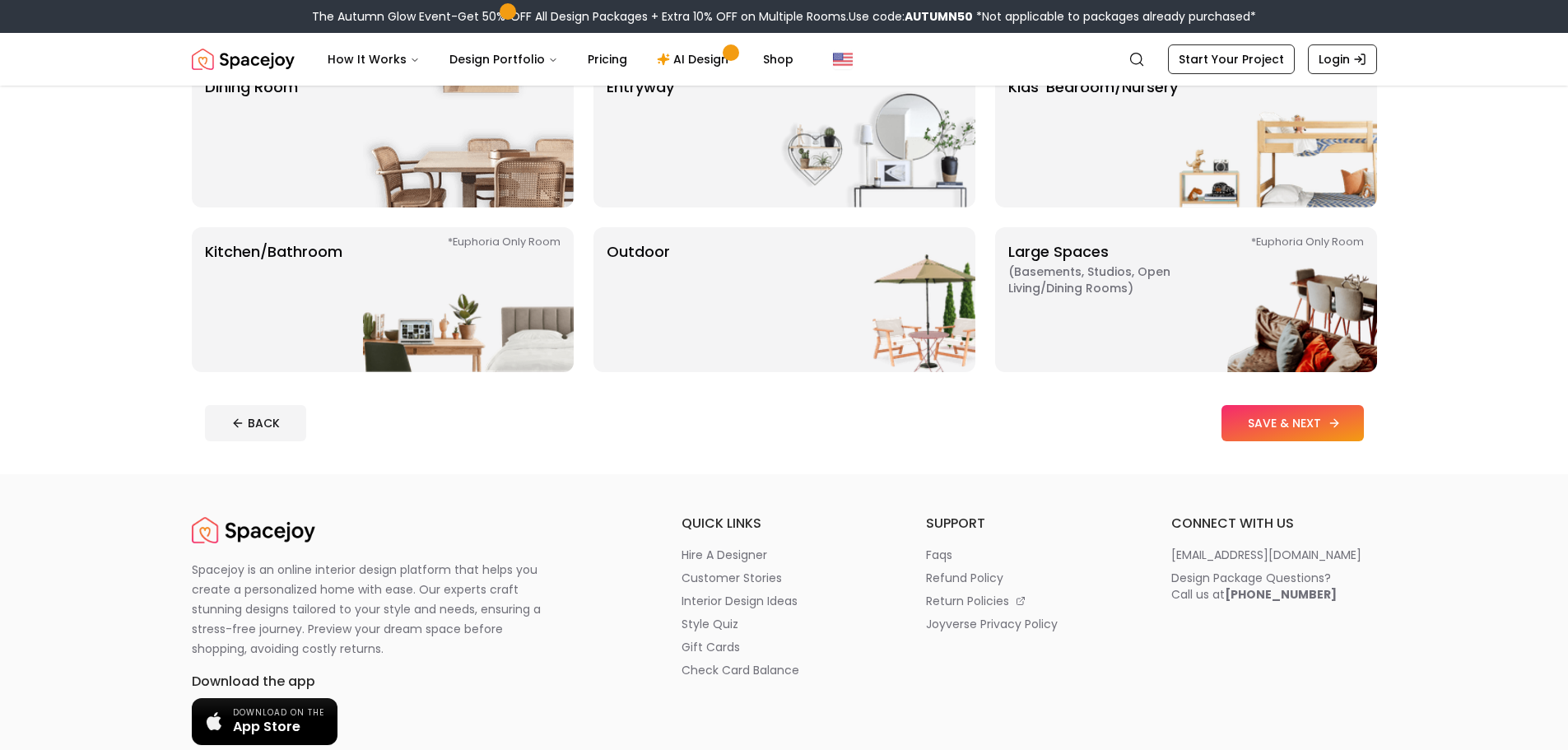
click at [1281, 438] on button "SAVE & NEXT" at bounding box center [1292, 423] width 142 height 36
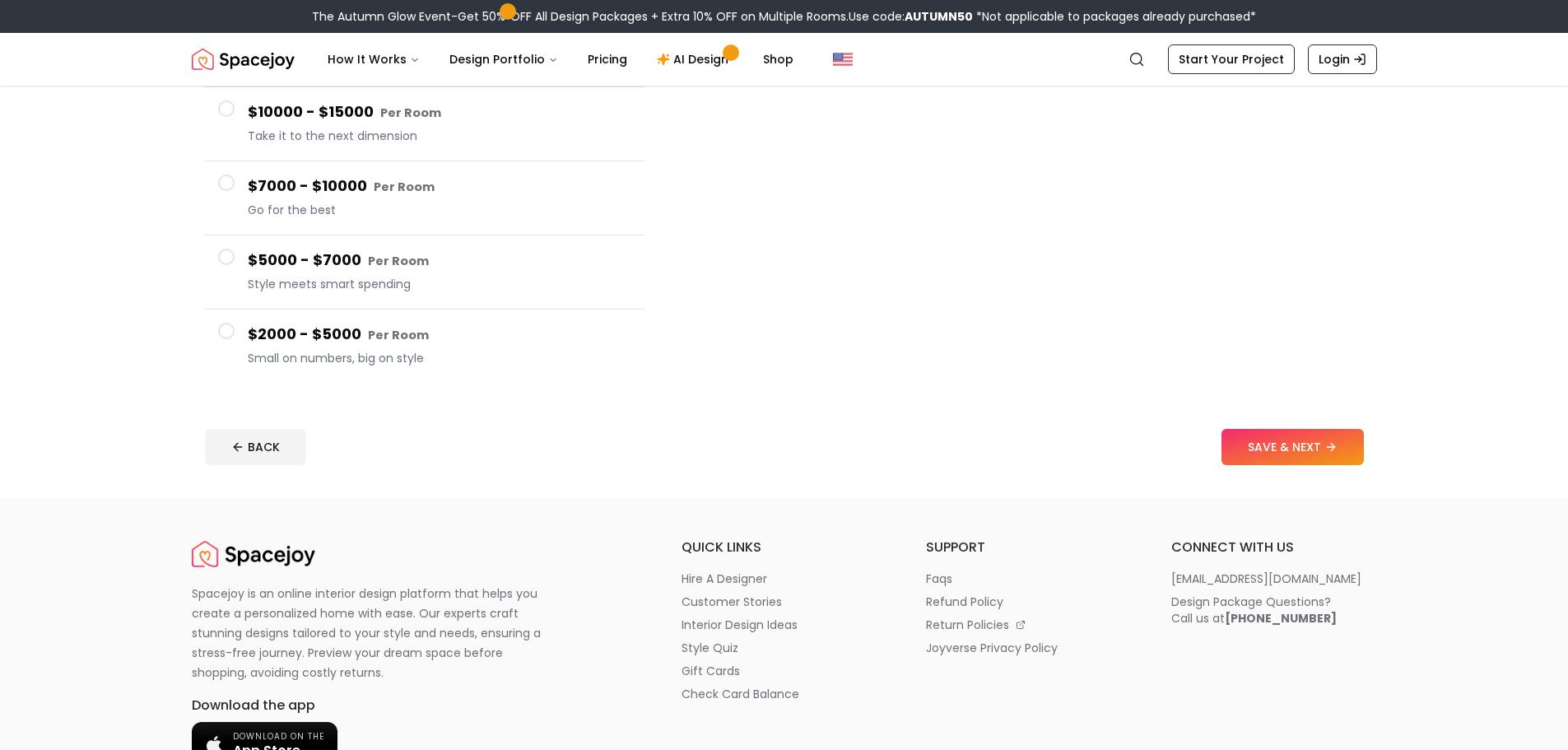
drag, startPoint x: 471, startPoint y: 338, endPoint x: 495, endPoint y: 337, distance: 24.0
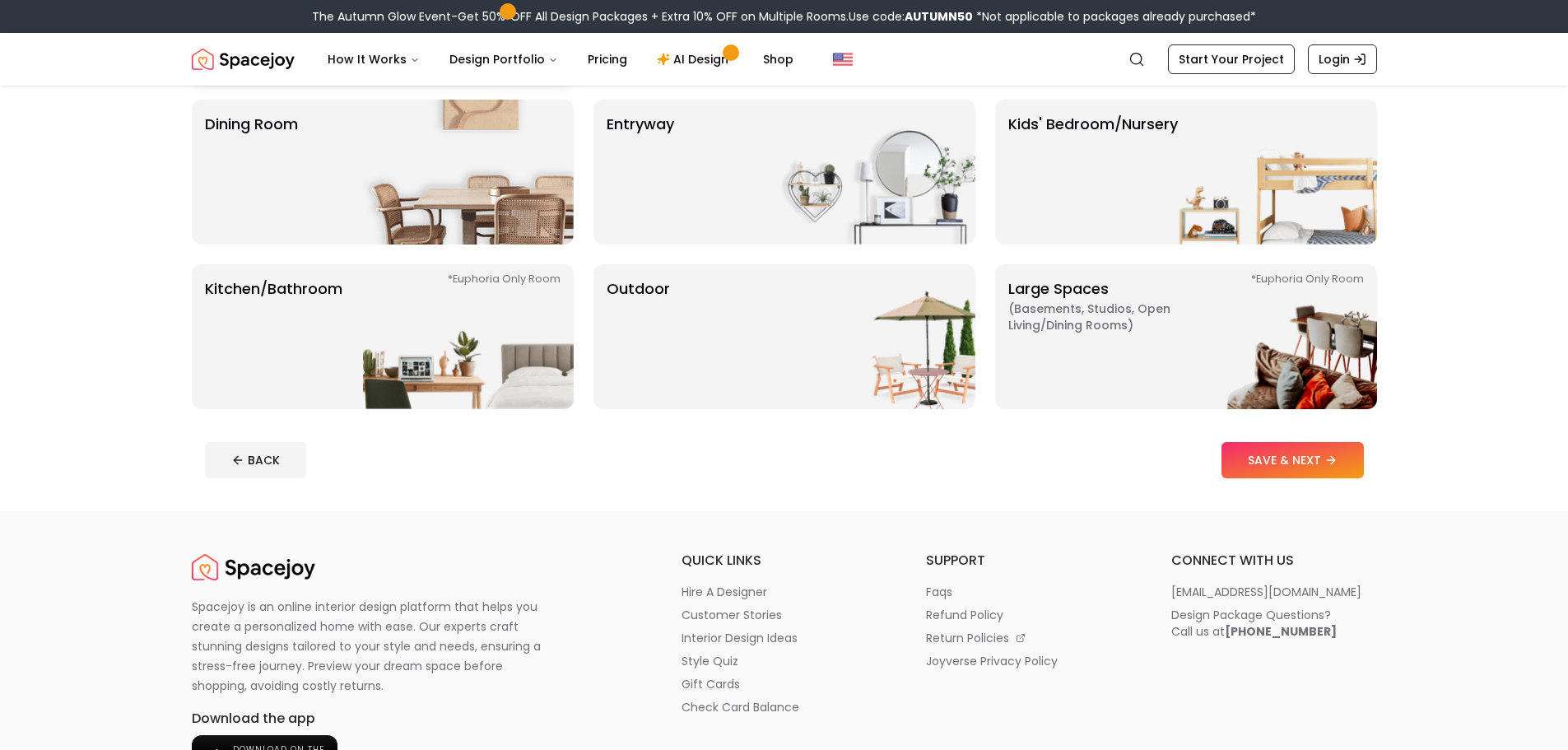
scroll to position [83, 0]
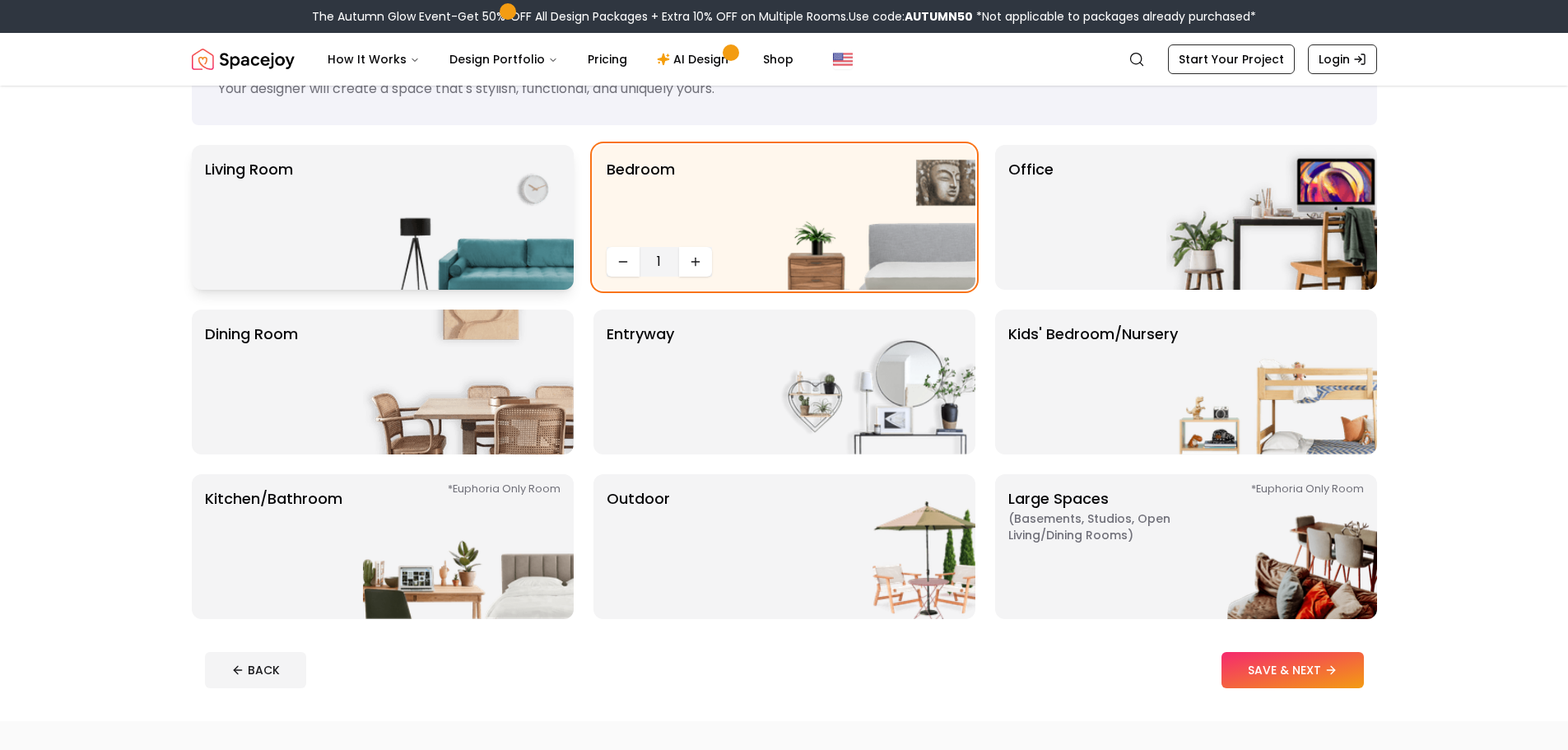
drag, startPoint x: 530, startPoint y: 261, endPoint x: 521, endPoint y: 264, distance: 9.5
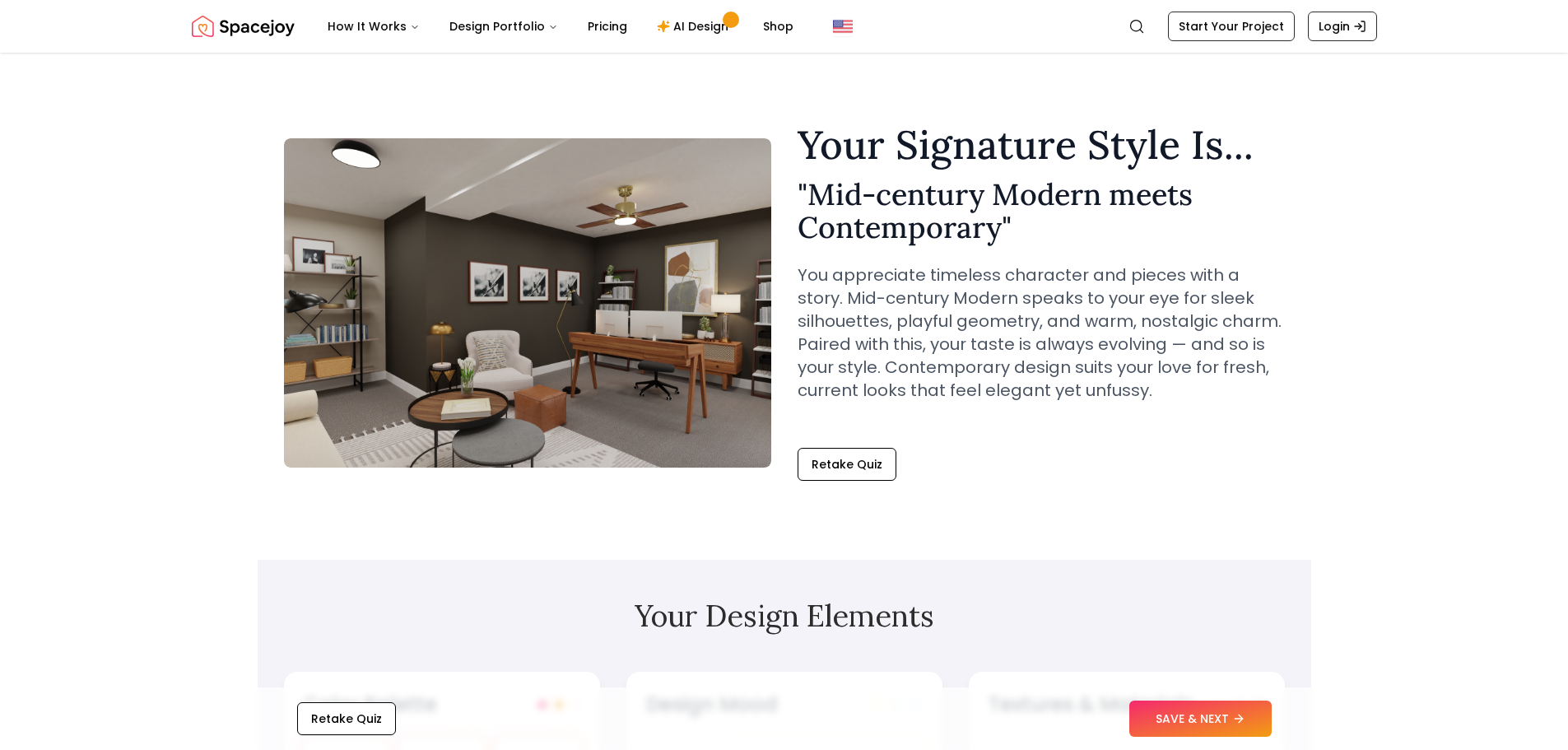
scroll to position [329, 0]
